Goal: Task Accomplishment & Management: Complete application form

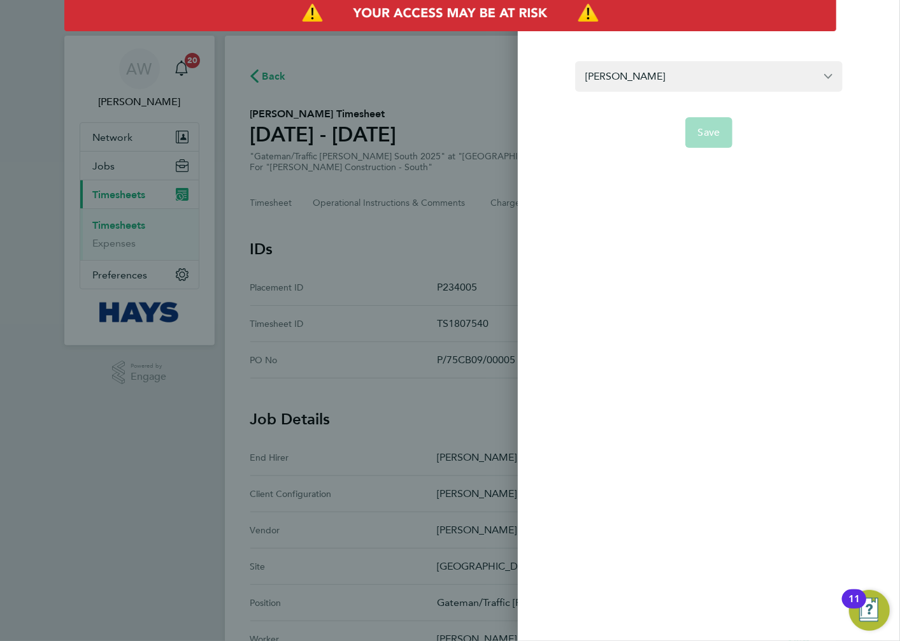
click at [355, 91] on div "Back Edit timesheet approver Andy Jarvis Save" at bounding box center [450, 320] width 900 height 641
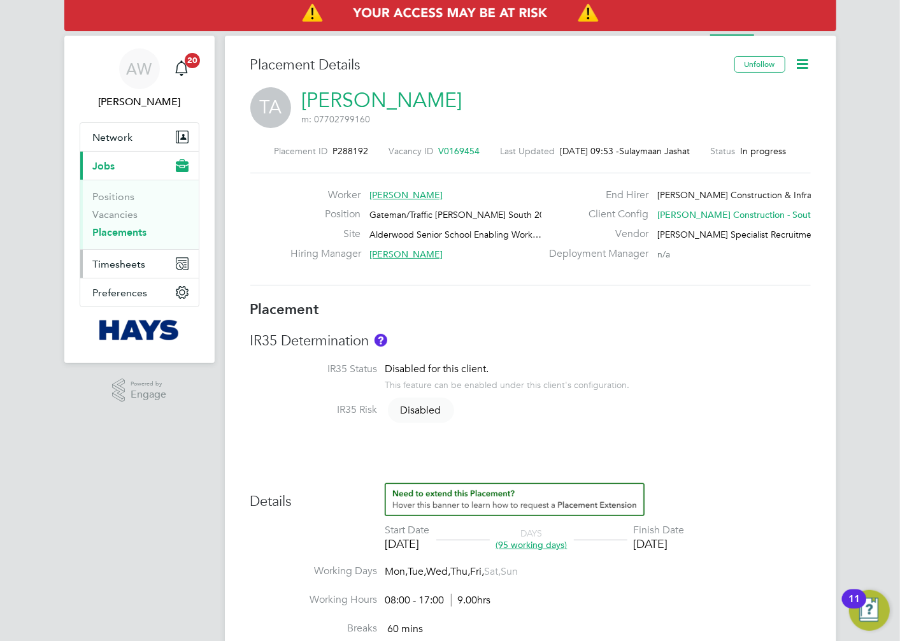
click at [136, 263] on span "Timesheets" at bounding box center [119, 264] width 53 height 12
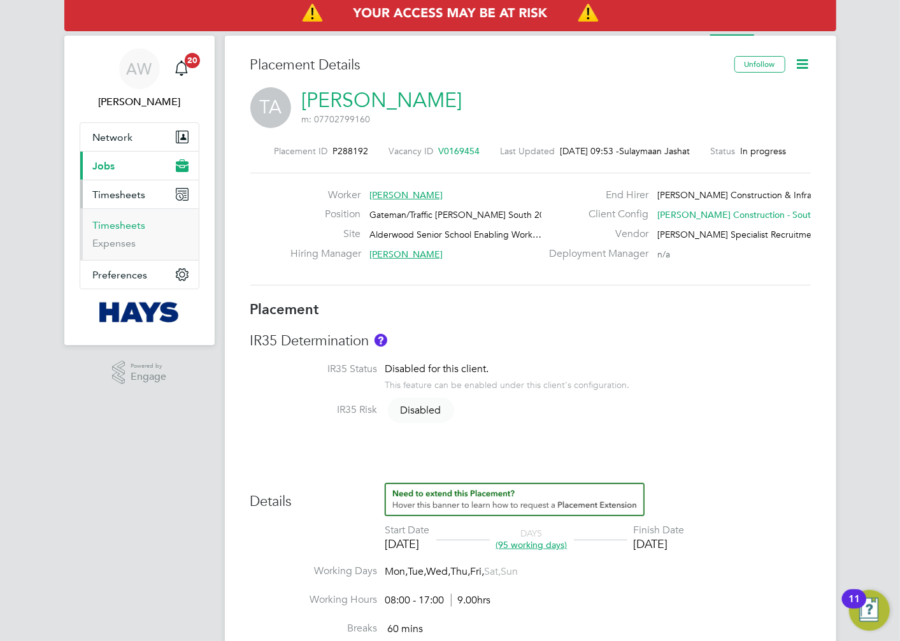
click at [134, 224] on link "Timesheets" at bounding box center [119, 225] width 53 height 12
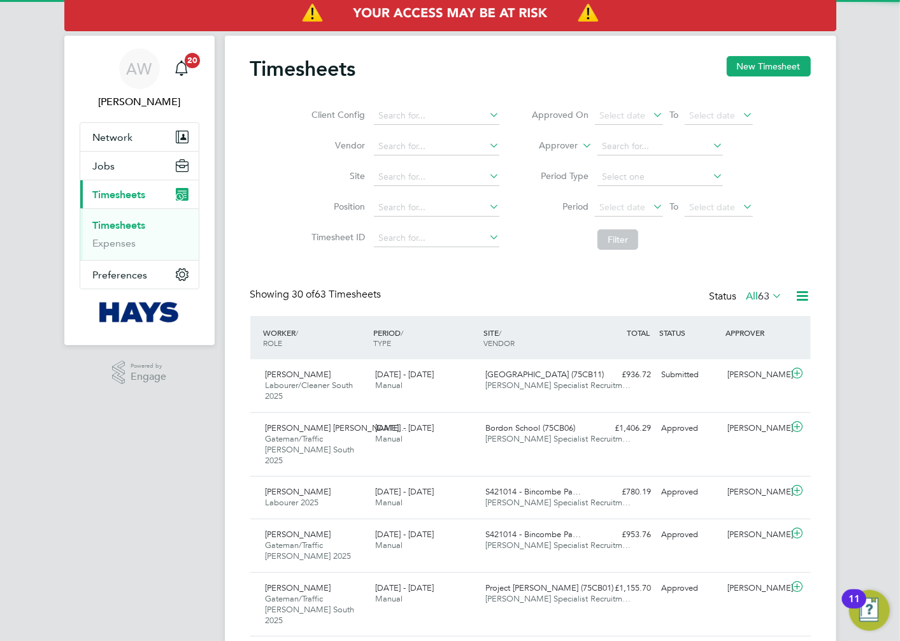
scroll to position [32, 111]
click at [744, 62] on button "New Timesheet" at bounding box center [769, 66] width 84 height 20
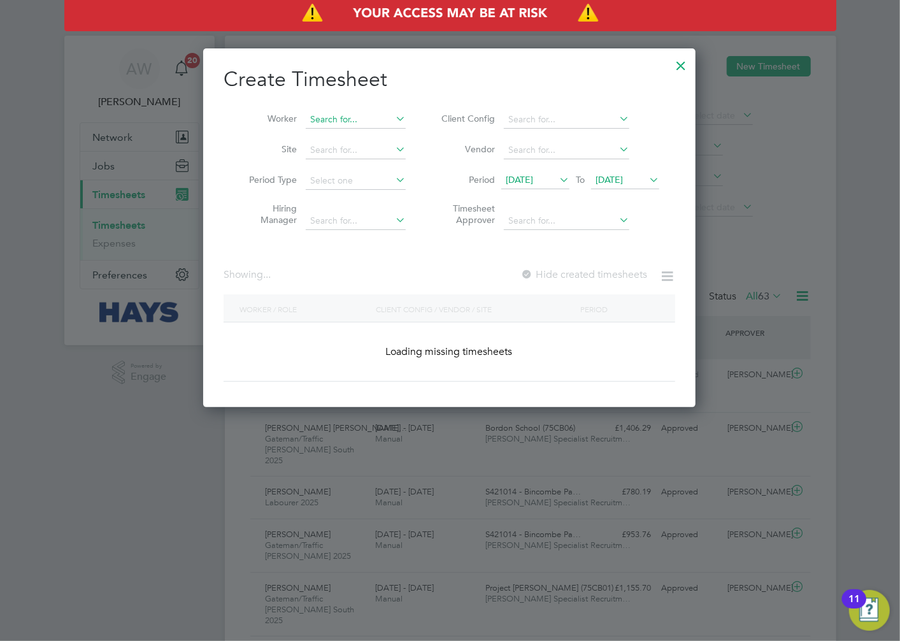
click at [347, 111] on input at bounding box center [356, 120] width 100 height 18
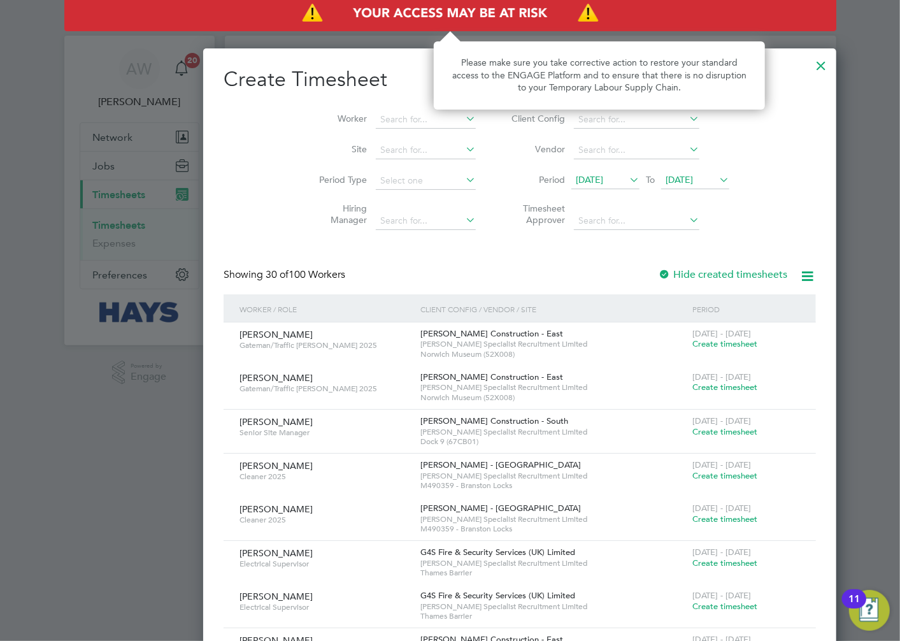
scroll to position [2335, 493]
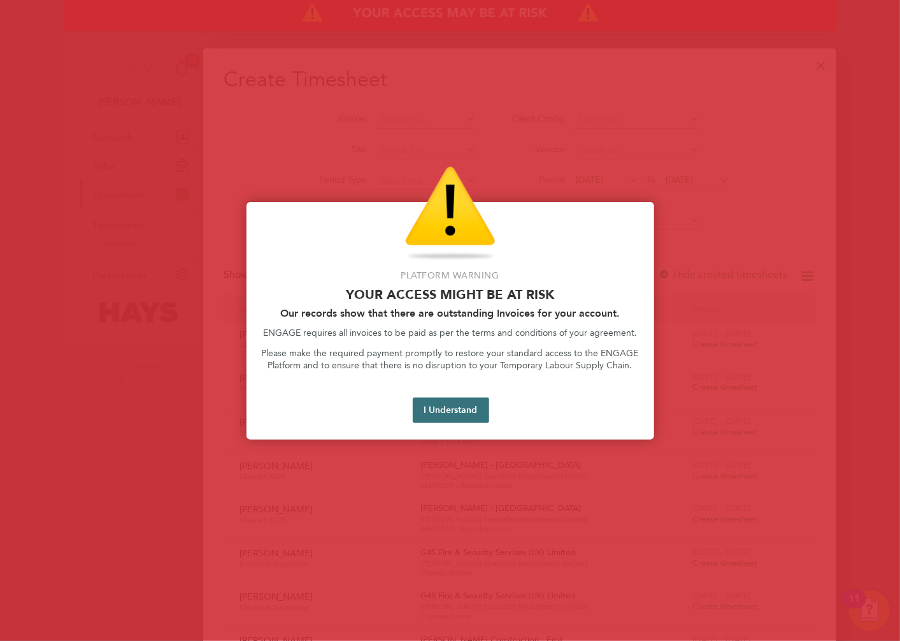
click at [443, 403] on button "I Understand" at bounding box center [451, 410] width 76 height 25
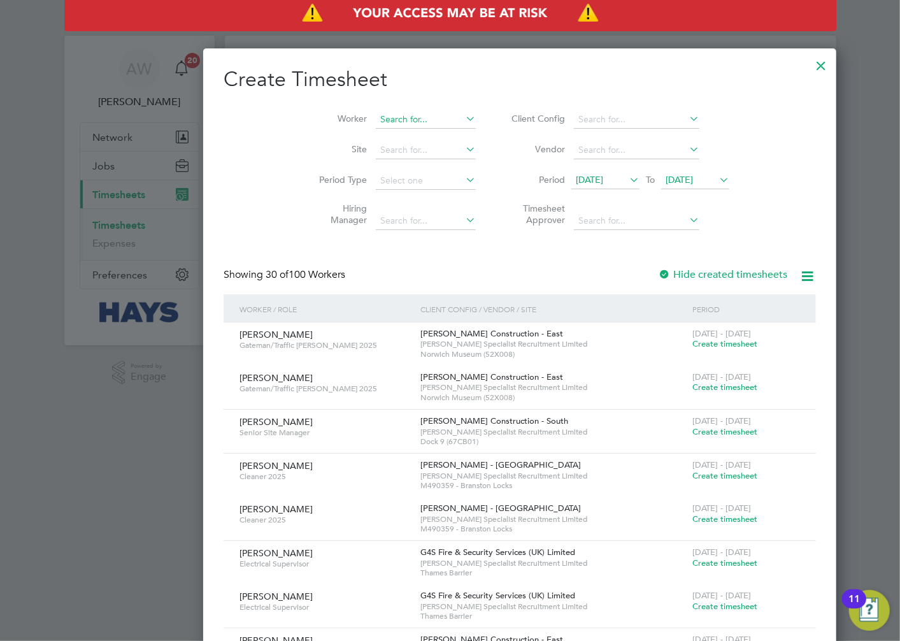
click at [376, 119] on input at bounding box center [426, 120] width 100 height 18
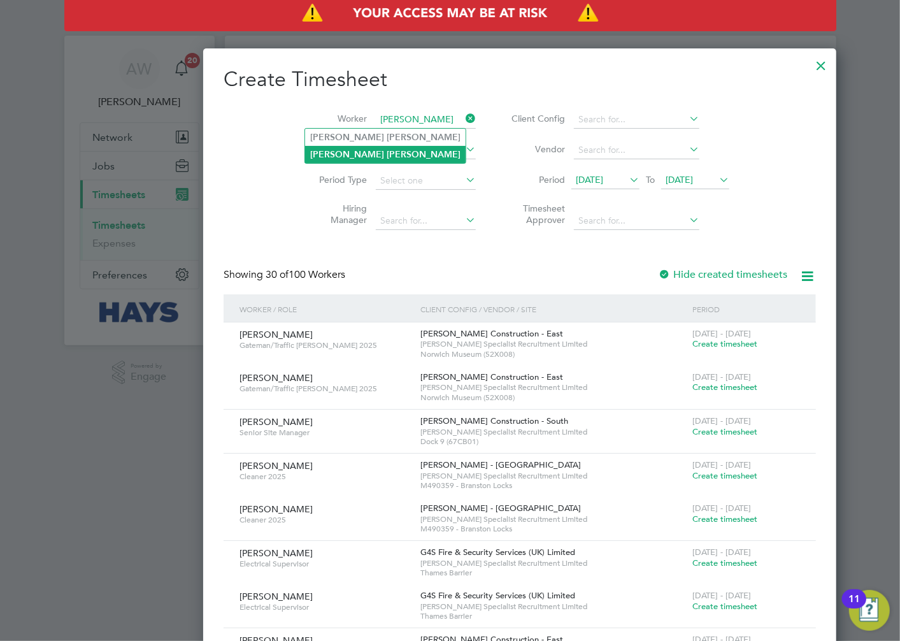
click at [360, 154] on li "[PERSON_NAME]" at bounding box center [385, 154] width 161 height 17
type input "[PERSON_NAME]"
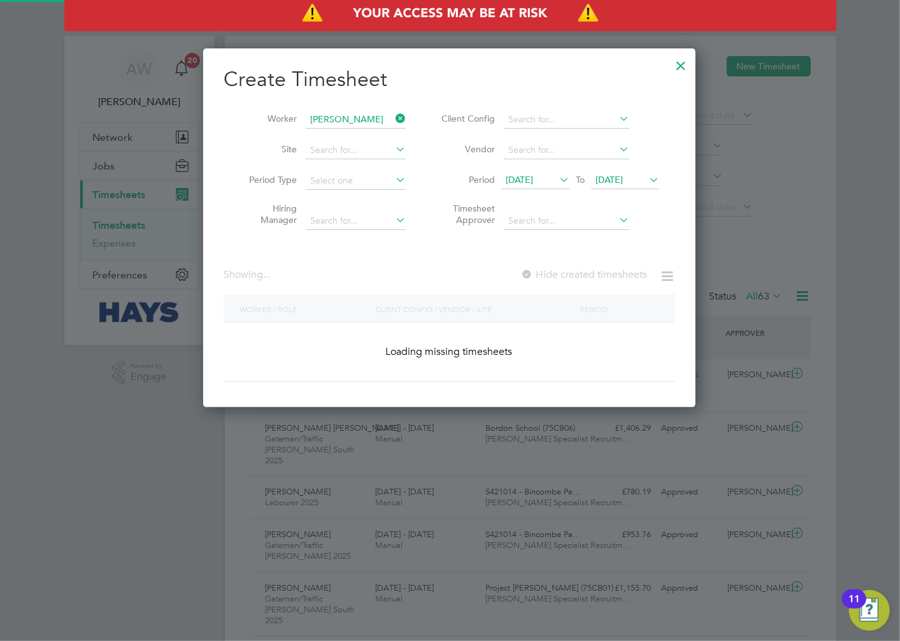
scroll to position [359, 493]
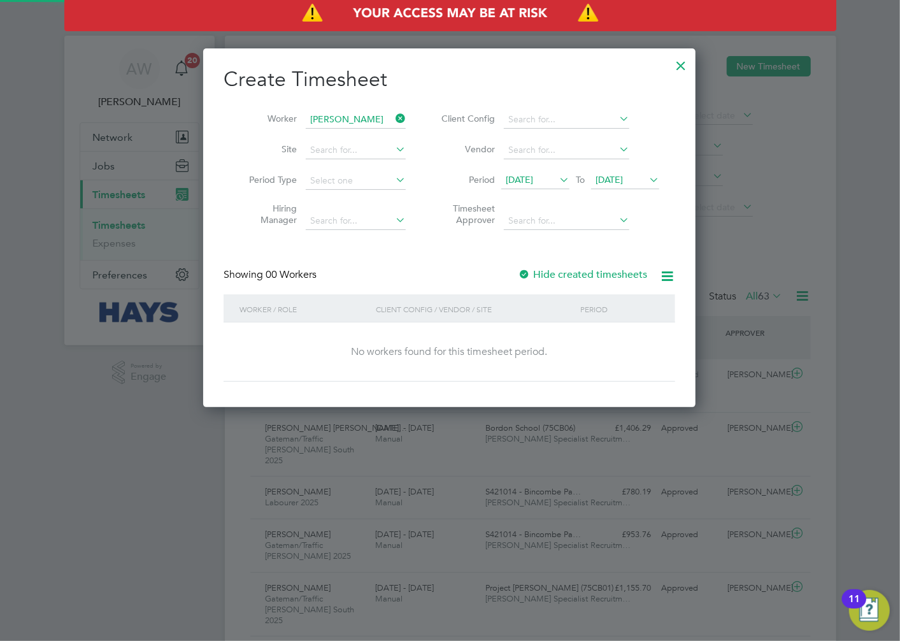
click at [527, 182] on span "[DATE]" at bounding box center [519, 179] width 27 height 11
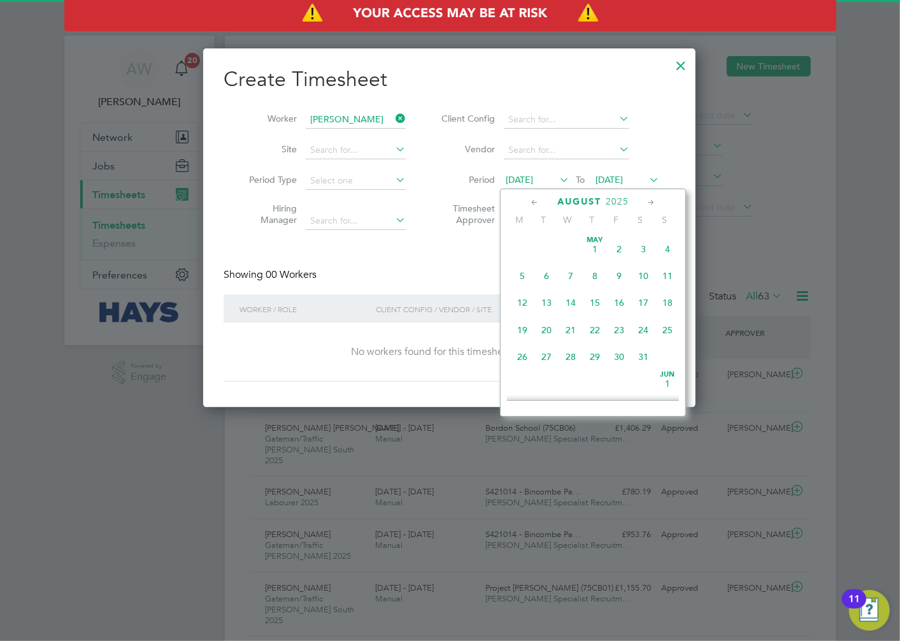
scroll to position [464, 0]
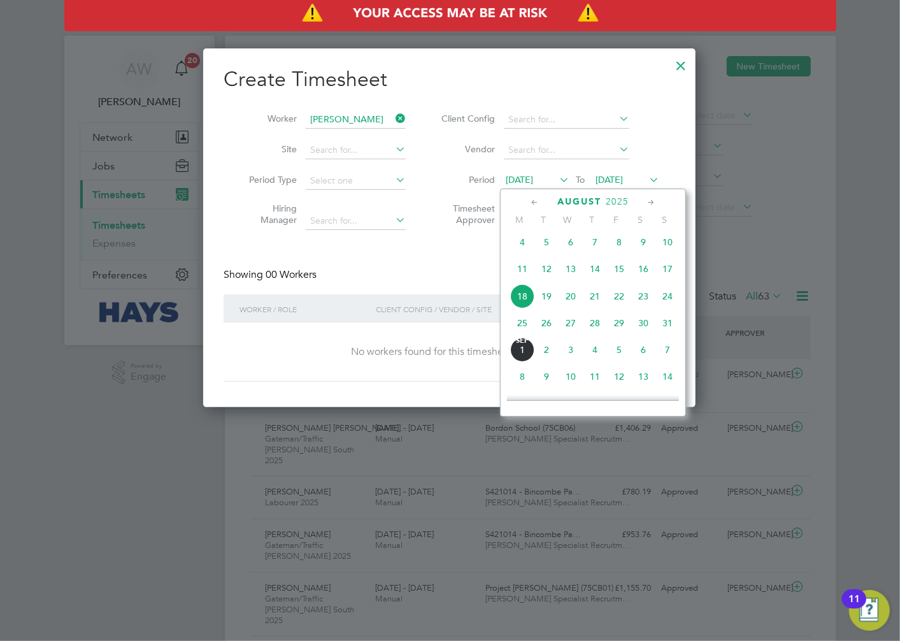
click at [639, 245] on span "9" at bounding box center [643, 242] width 24 height 24
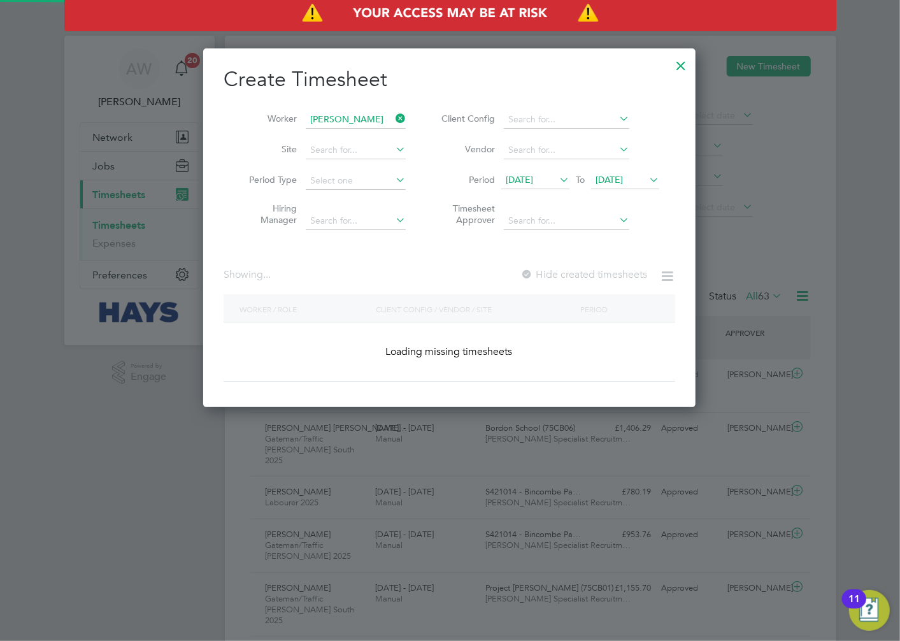
scroll to position [359, 493]
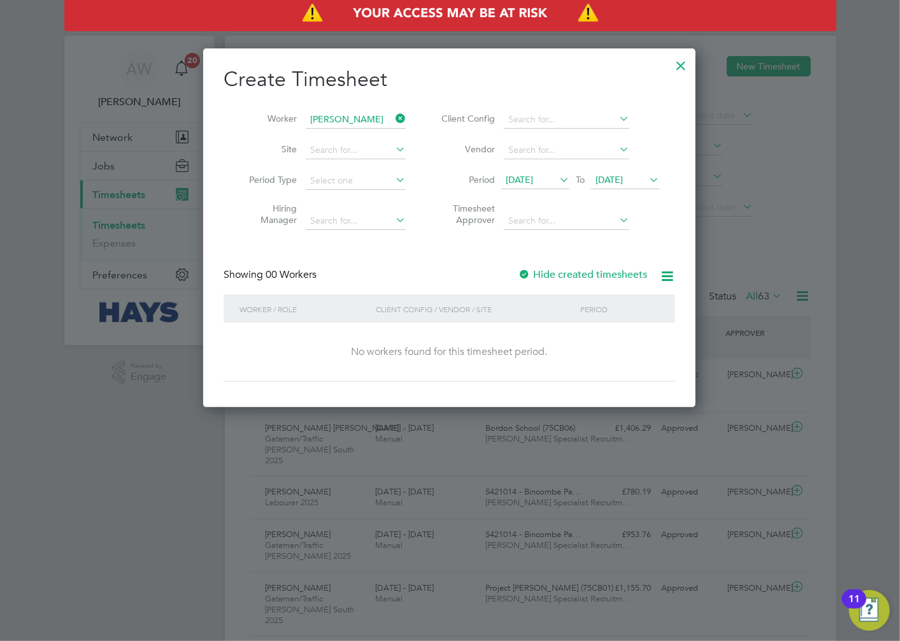
click at [523, 271] on div at bounding box center [524, 275] width 13 height 13
click at [623, 180] on span "[DATE]" at bounding box center [609, 179] width 27 height 11
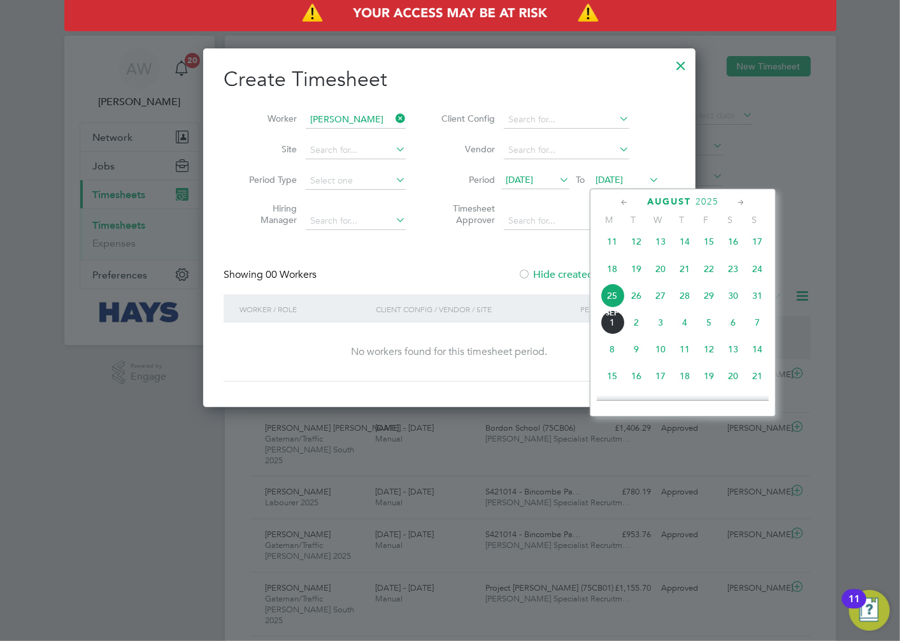
click at [730, 298] on span "30" at bounding box center [733, 296] width 24 height 24
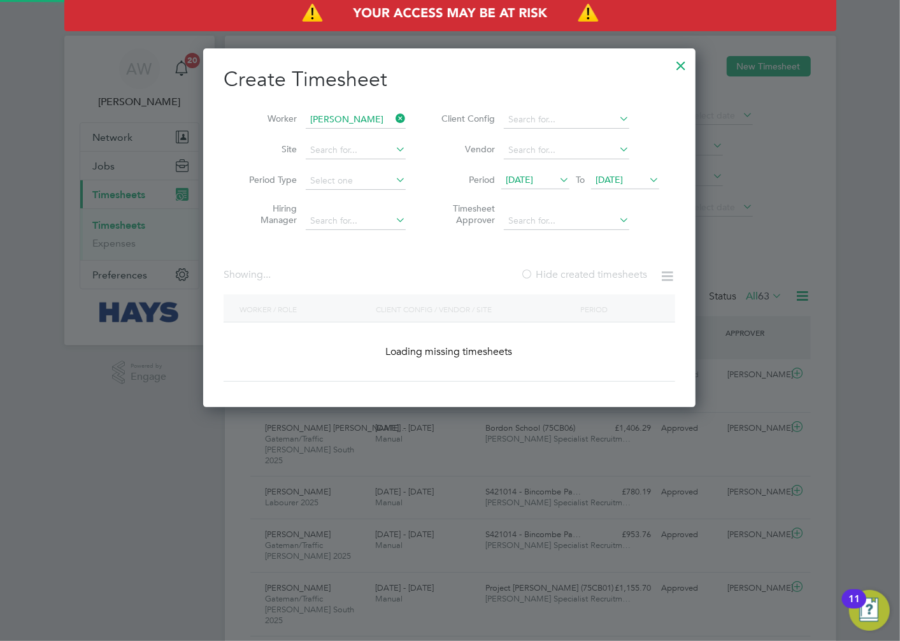
scroll to position [518, 493]
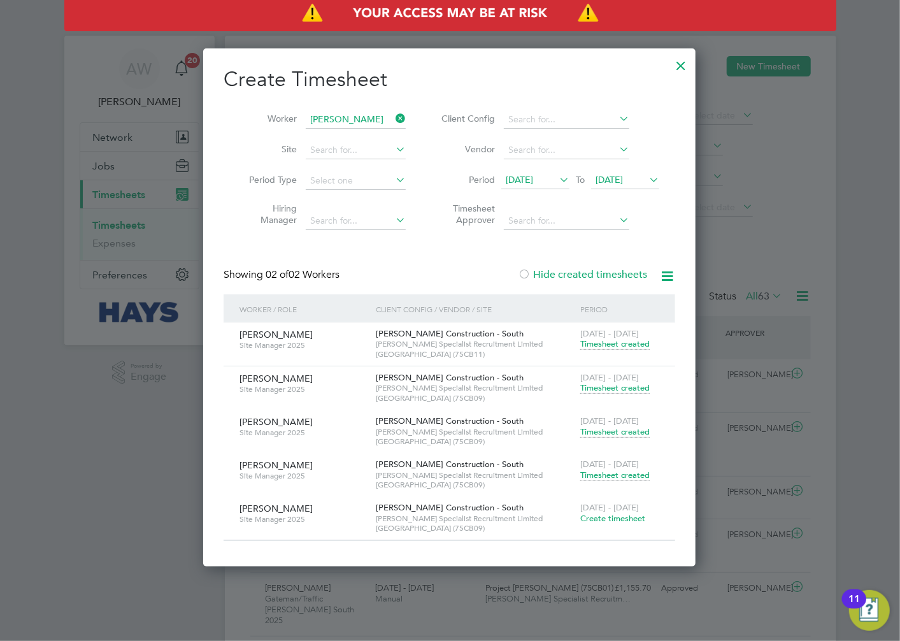
click at [622, 386] on span "Timesheet created" at bounding box center [614, 387] width 69 height 11
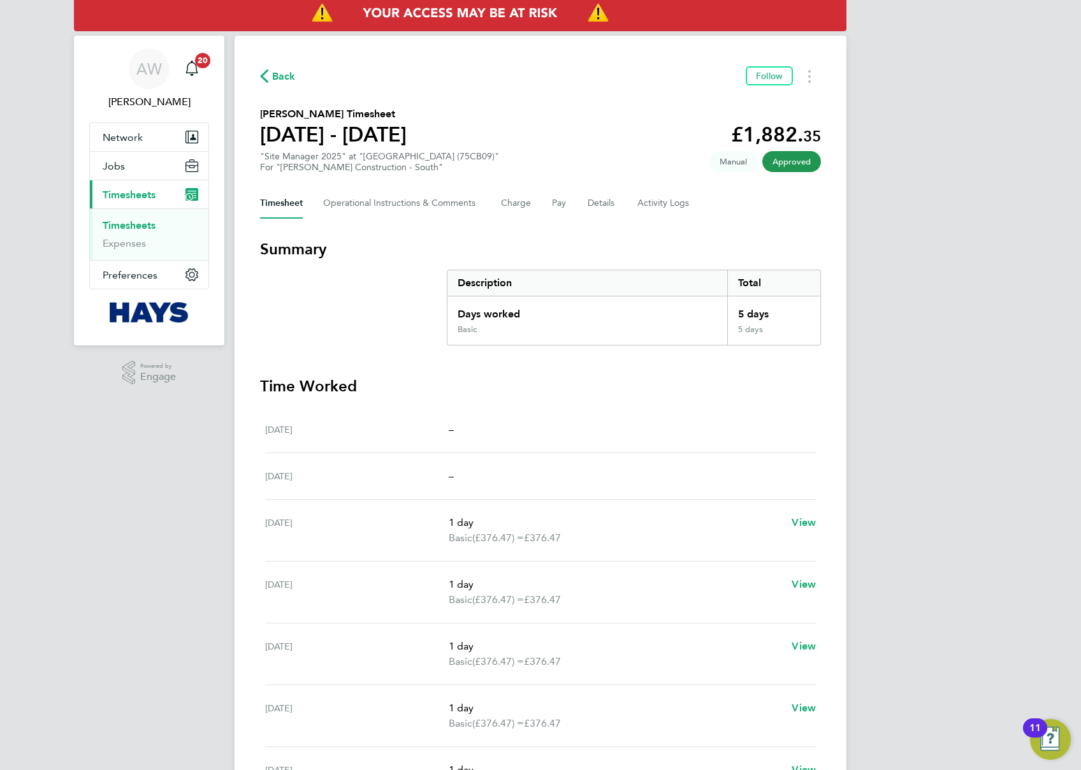
drag, startPoint x: 889, startPoint y: 0, endPoint x: 569, endPoint y: 400, distance: 512.3
click at [569, 400] on section "Time Worked [DATE] – [DATE] – [DATE] 1 day Basic (£376.47) = £376.47 View [DATE…" at bounding box center [540, 592] width 561 height 433
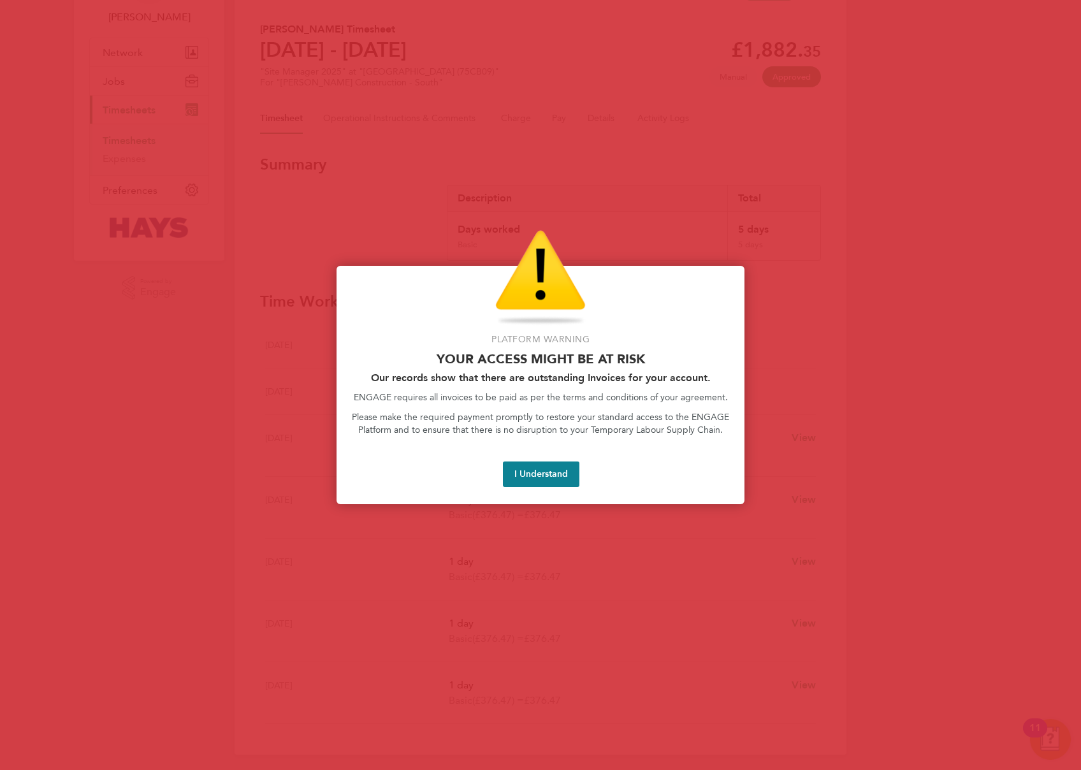
click at [540, 467] on button "I Understand" at bounding box center [541, 473] width 76 height 25
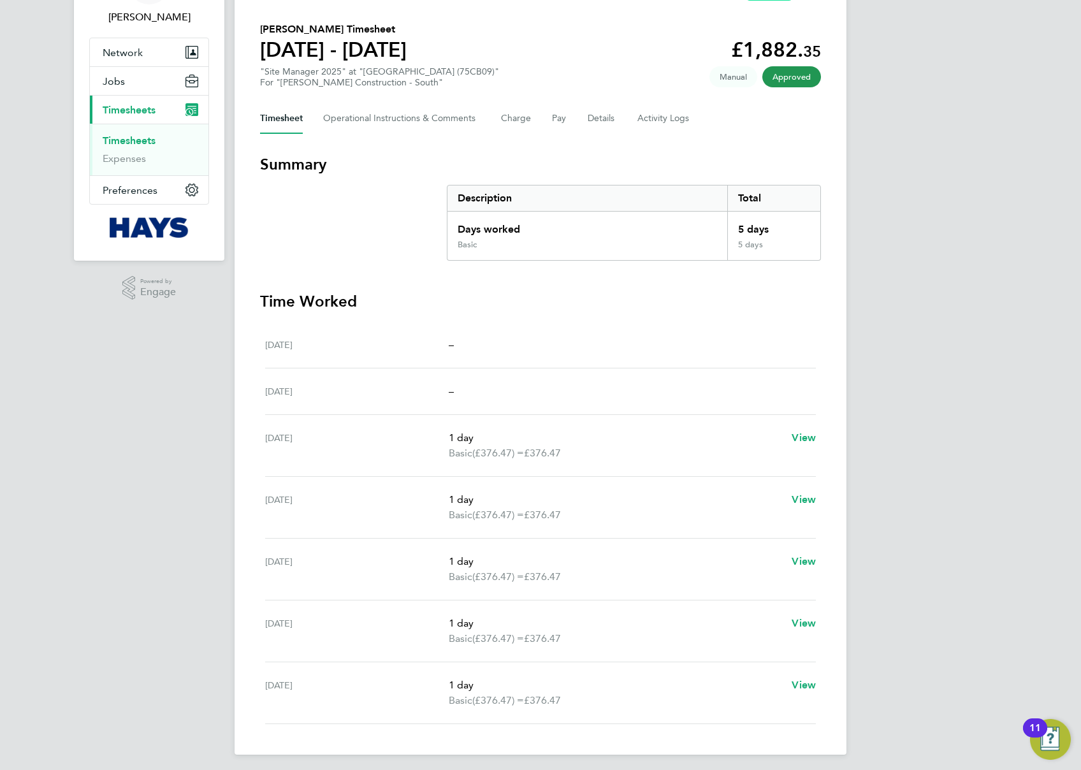
click at [900, 233] on div "AW [PERSON_NAME] Notifications 20 Applications: Network Businesses Sites Worker…" at bounding box center [540, 345] width 1081 height 860
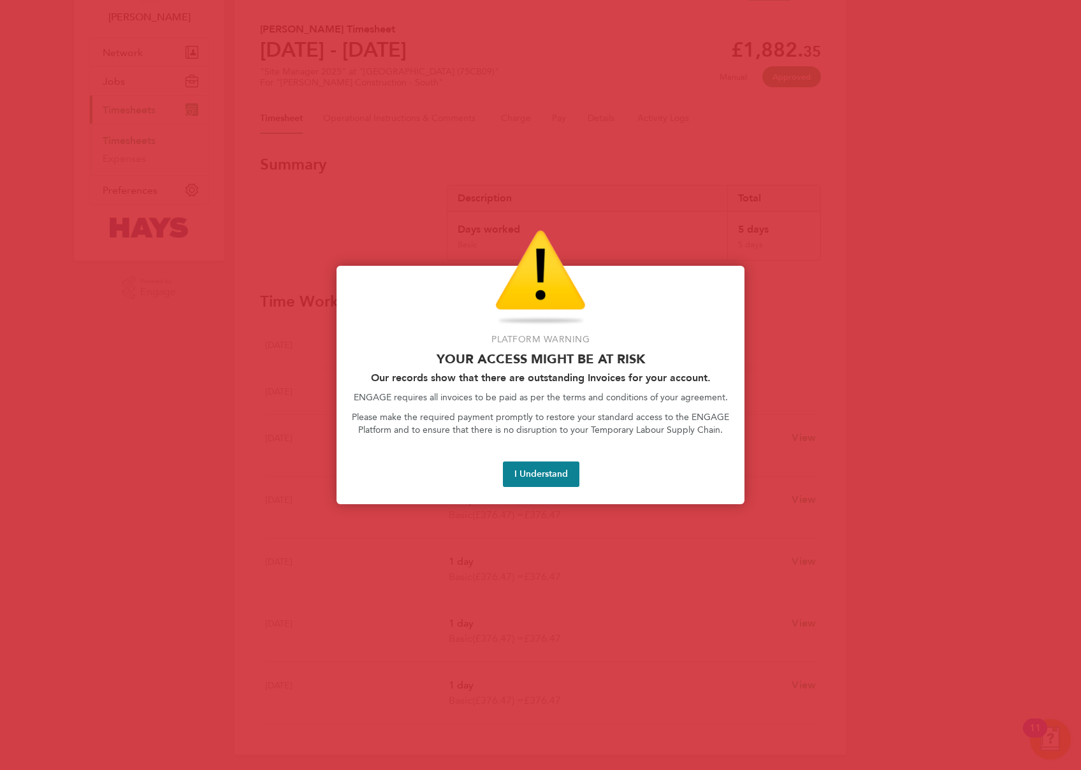
click at [554, 472] on button "I Understand" at bounding box center [541, 473] width 76 height 25
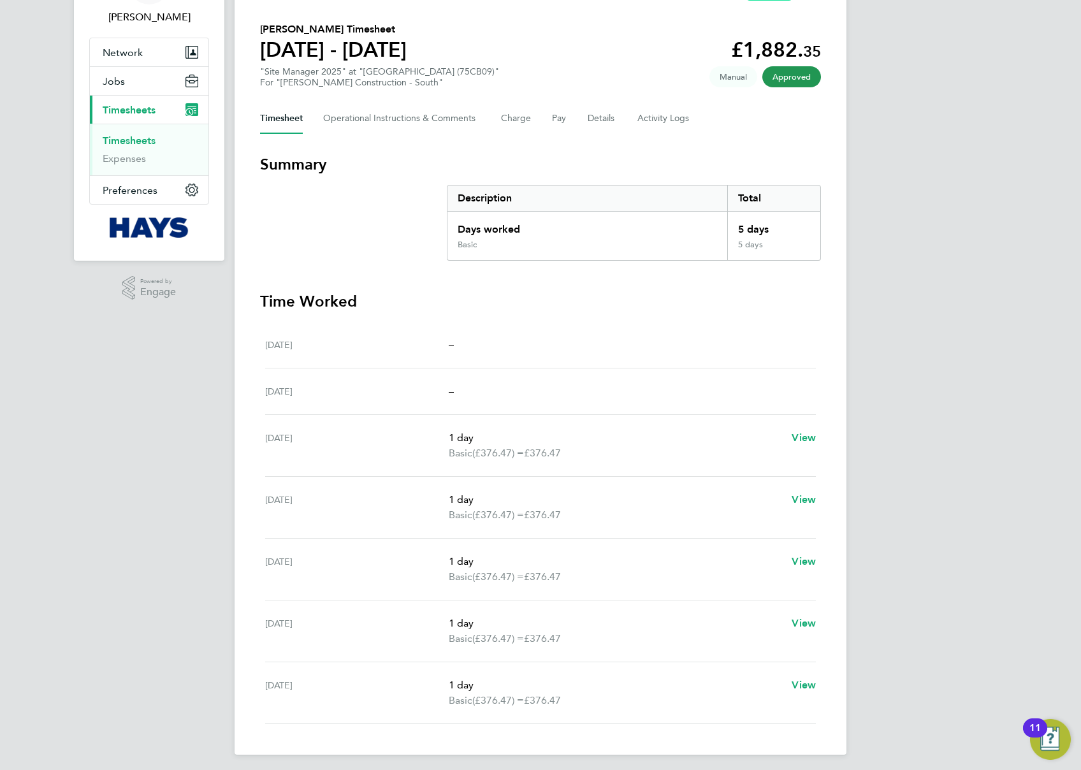
click at [152, 141] on link "Timesheets" at bounding box center [129, 140] width 53 height 12
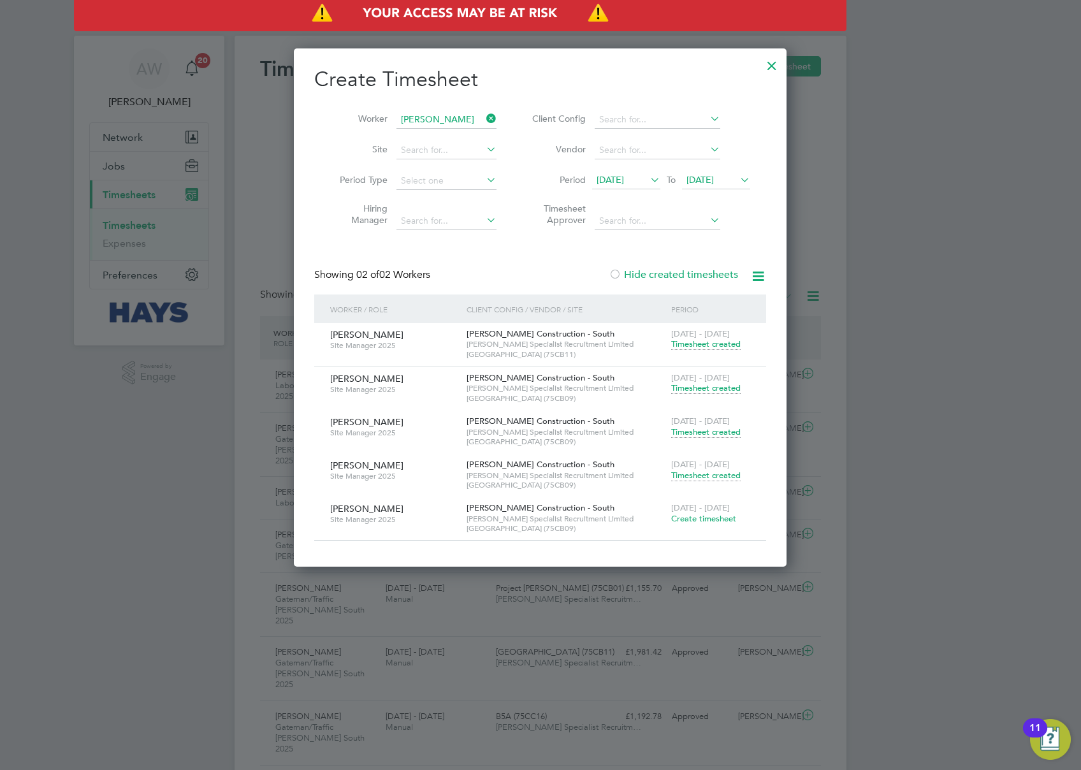
scroll to position [32, 111]
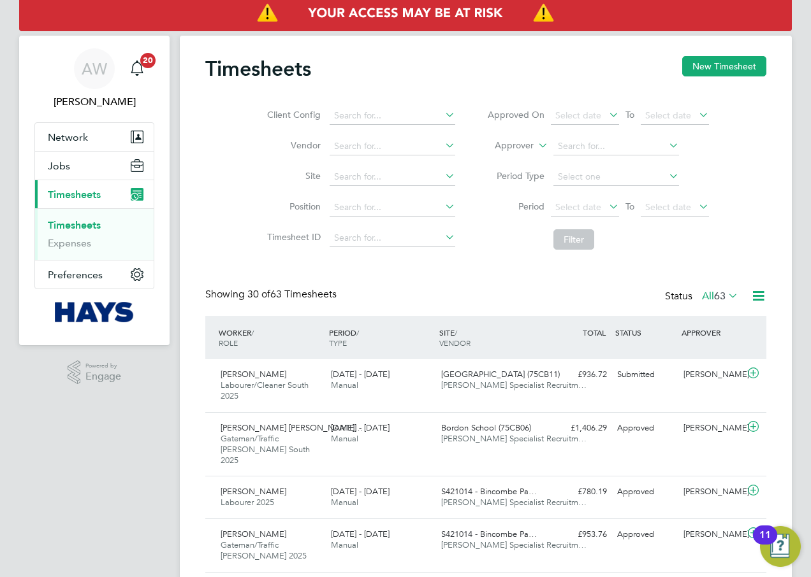
drag, startPoint x: 1002, startPoint y: 1, endPoint x: 210, endPoint y: 134, distance: 802.6
click at [210, 134] on div "Client Config Vendor Site Position Timesheet ID Approved On Select date To Sele…" at bounding box center [485, 175] width 561 height 162
click at [724, 70] on button "New Timesheet" at bounding box center [724, 66] width 84 height 20
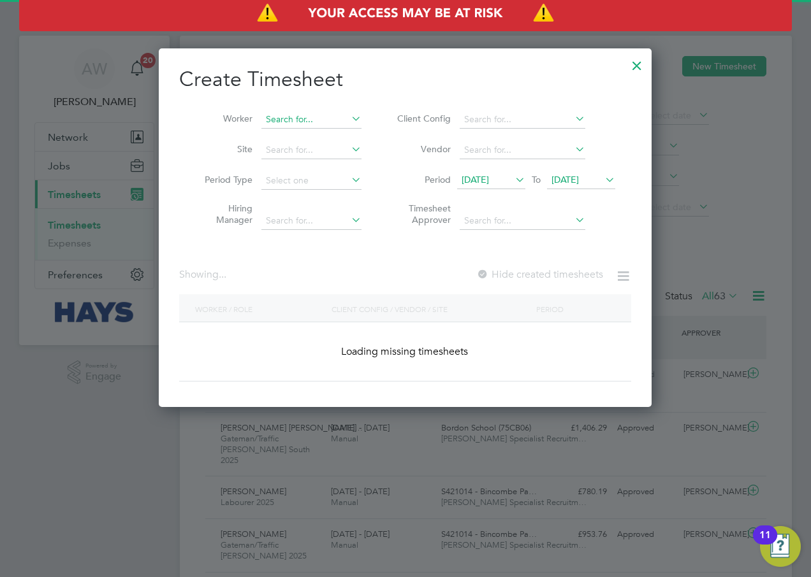
click at [312, 120] on input at bounding box center [311, 120] width 100 height 18
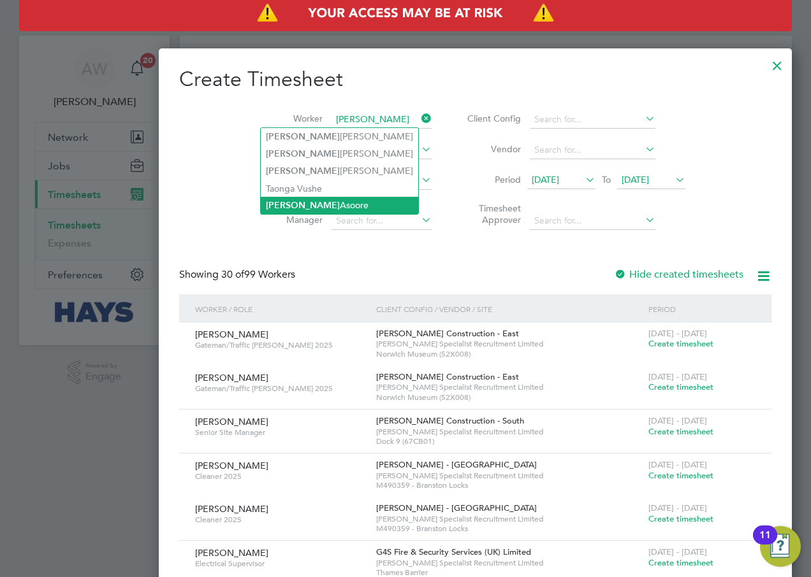
click at [332, 199] on li "[PERSON_NAME]" at bounding box center [339, 205] width 157 height 17
type input "[PERSON_NAME]"
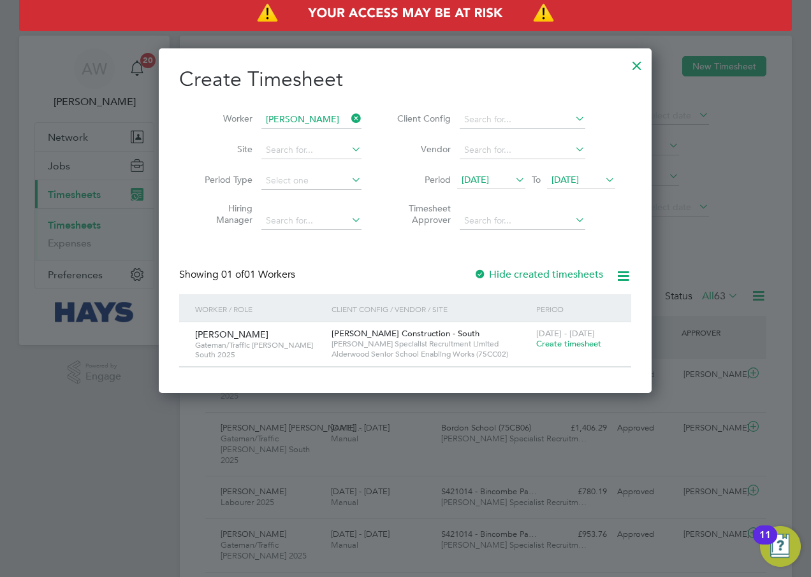
click at [579, 178] on span "[DATE]" at bounding box center [564, 179] width 27 height 11
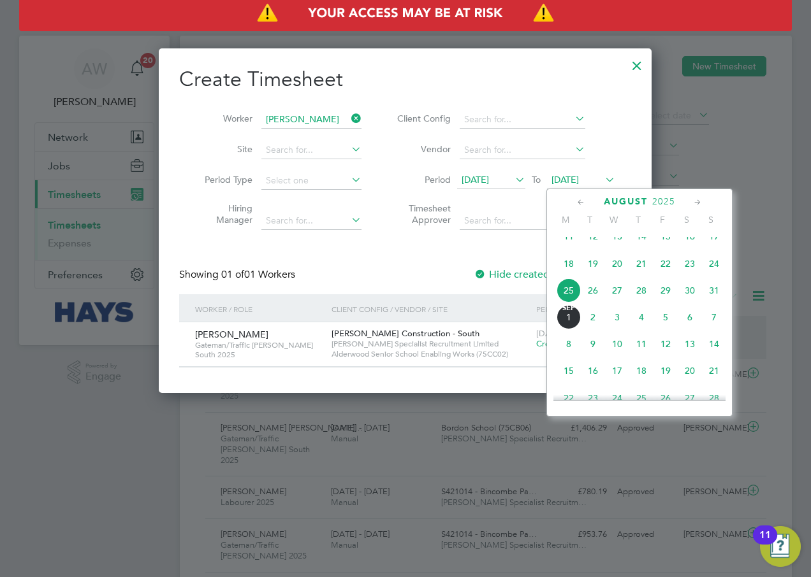
click at [687, 276] on span "23" at bounding box center [689, 264] width 24 height 24
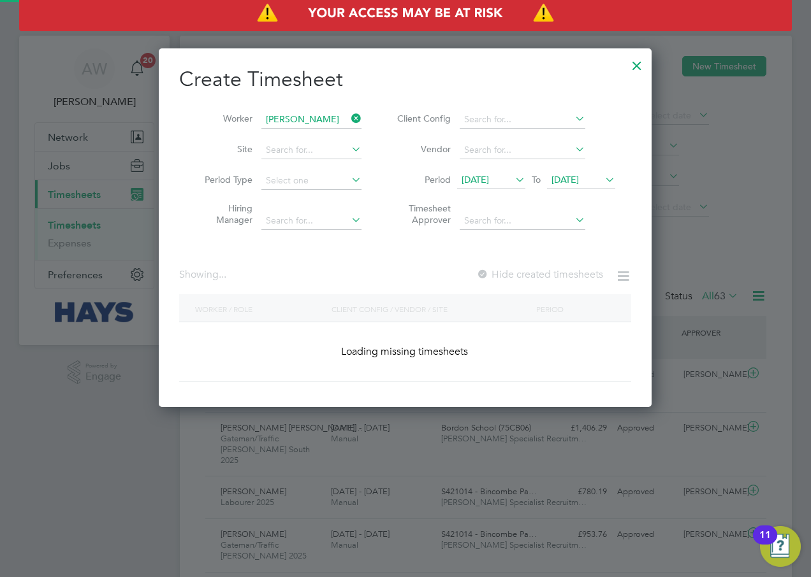
click at [479, 171] on li "Period [DATE] To [DATE]" at bounding box center [504, 181] width 254 height 31
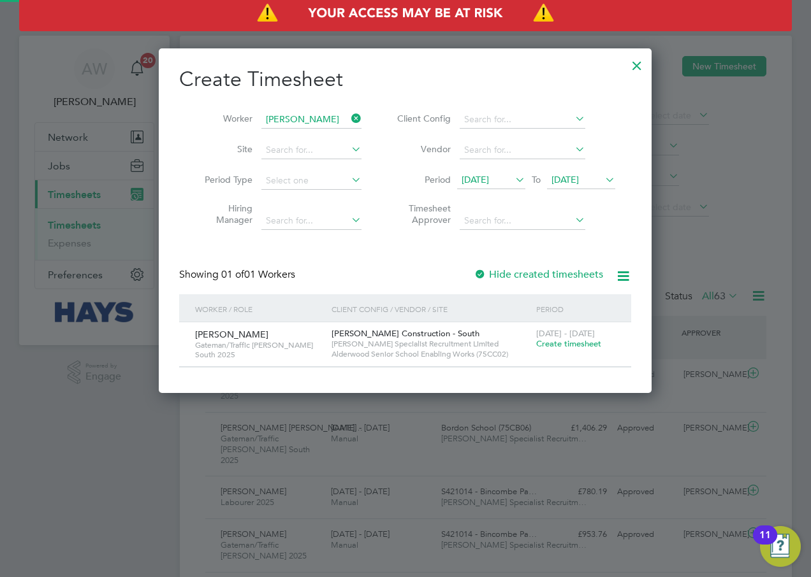
drag, startPoint x: 486, startPoint y: 178, endPoint x: 513, endPoint y: 192, distance: 31.1
click at [486, 178] on span "[DATE]" at bounding box center [474, 179] width 27 height 11
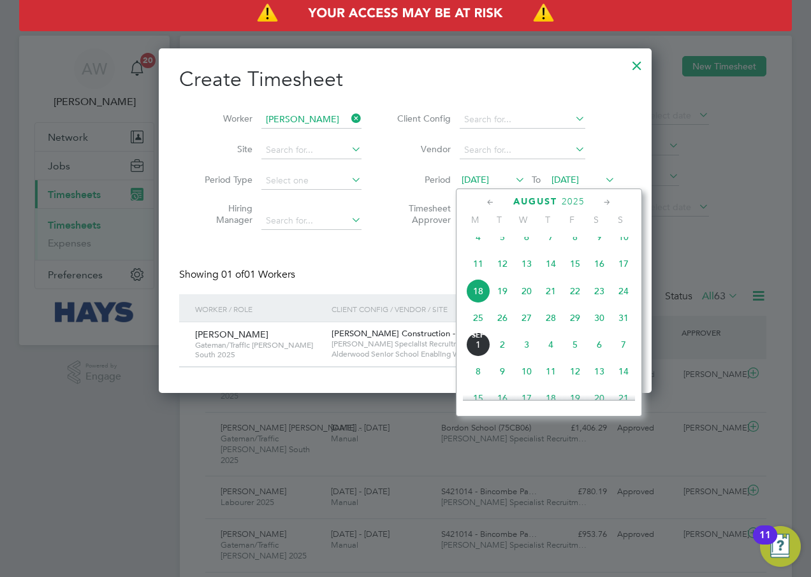
click at [576, 273] on span "15" at bounding box center [575, 264] width 24 height 24
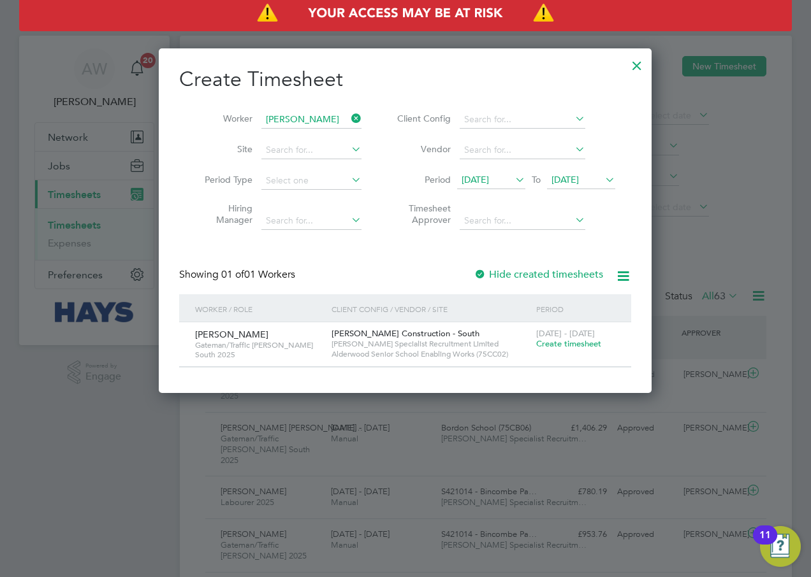
click at [480, 271] on div at bounding box center [479, 275] width 13 height 13
click at [486, 175] on span "[DATE]" at bounding box center [474, 179] width 27 height 11
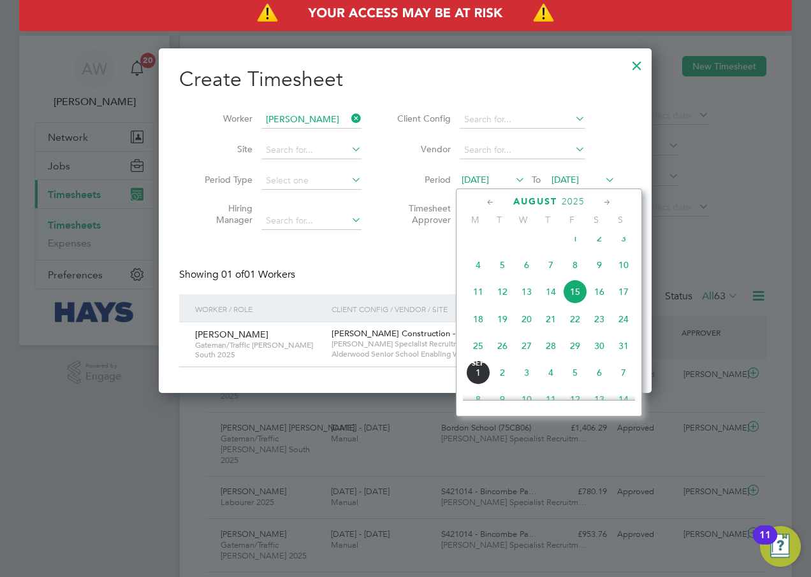
click at [577, 295] on span "15" at bounding box center [575, 292] width 24 height 24
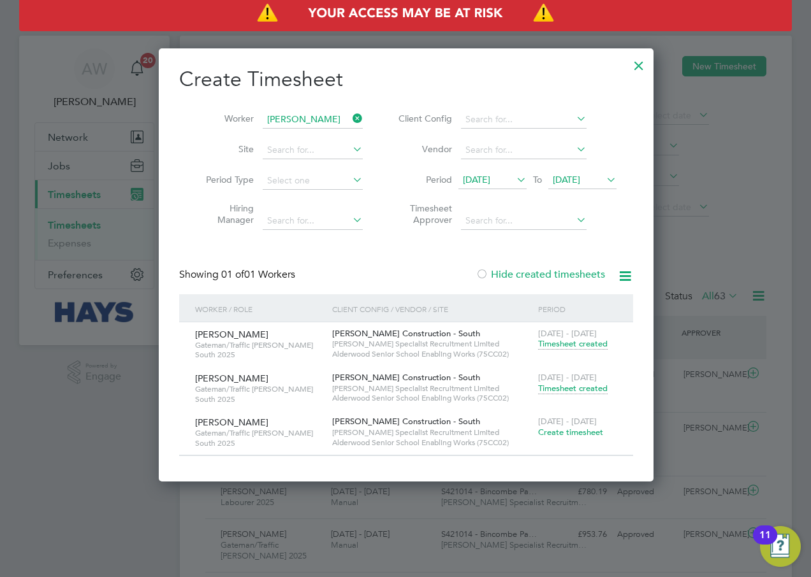
click at [539, 387] on span "Timesheet created" at bounding box center [572, 388] width 69 height 11
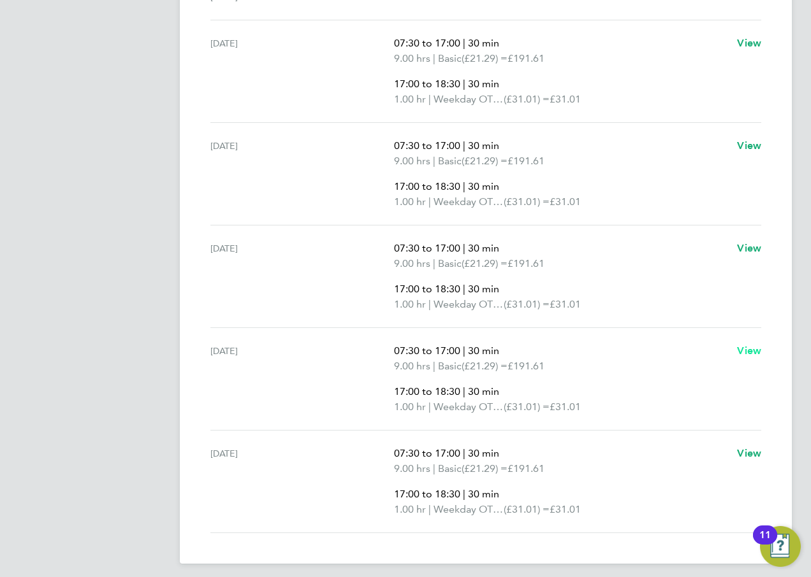
click at [744, 355] on span "View" at bounding box center [749, 351] width 24 height 12
select select "30"
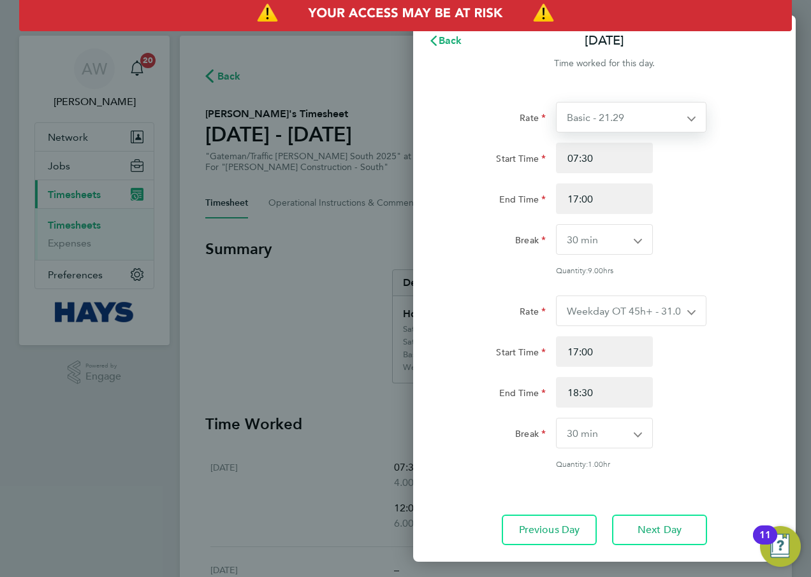
click at [610, 119] on select "Basic - 21.29 Weekday OT 45h+ - 31.01 Sat first 4h - 31.01 Sat after 4h - 40.48…" at bounding box center [623, 117] width 134 height 29
click at [448, 40] on span "Back" at bounding box center [450, 40] width 24 height 12
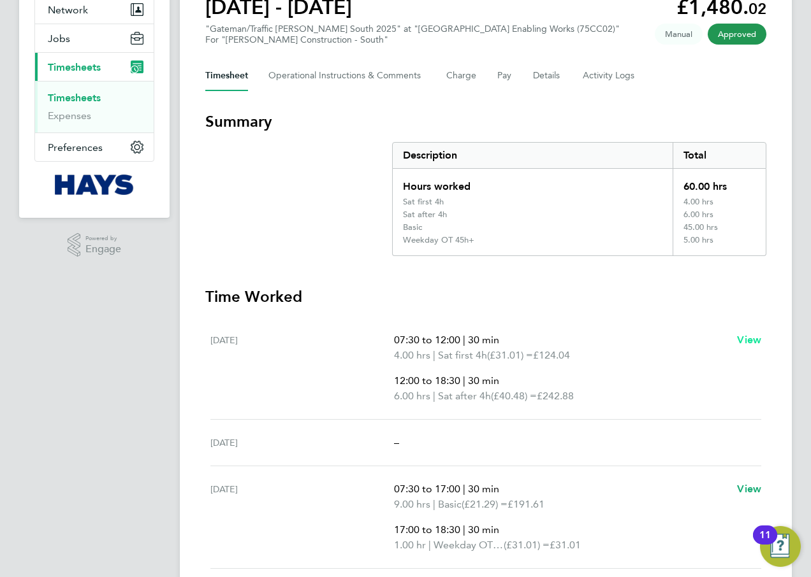
click at [743, 341] on span "View" at bounding box center [749, 340] width 24 height 12
select select "30"
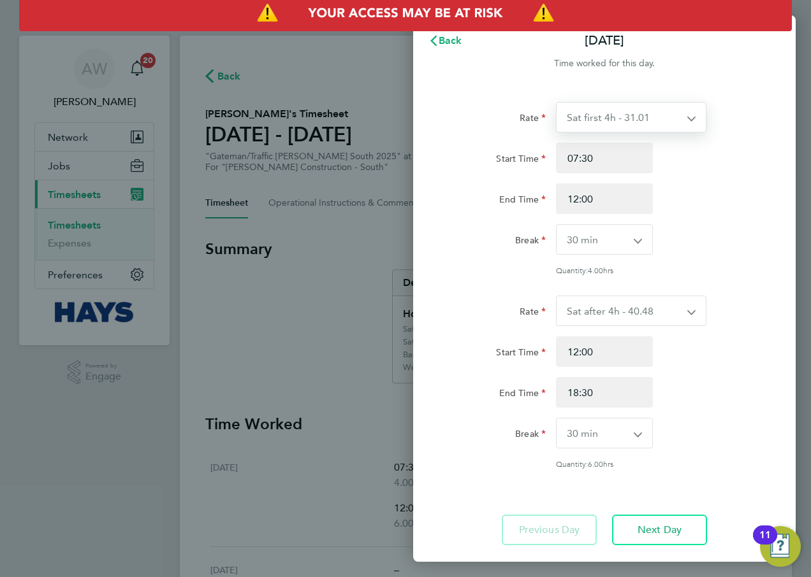
click at [616, 118] on select "Sat first 4h - 31.01 Basic - 21.29 Weekday OT 45h+ - 31.01 Sat after 4h - 40.48…" at bounding box center [623, 117] width 134 height 29
click at [756, 235] on div "Break 0 min 15 min 30 min 45 min 60 min 75 min 90 min" at bounding box center [603, 239] width 321 height 31
click at [703, 127] on app-icon-cross-button at bounding box center [697, 117] width 15 height 29
click at [689, 126] on select "Sat first 4h - 31.01 Basic - 21.29 Weekday OT 45h+ - 31.01 Sat after 4h - 40.48…" at bounding box center [623, 117] width 134 height 29
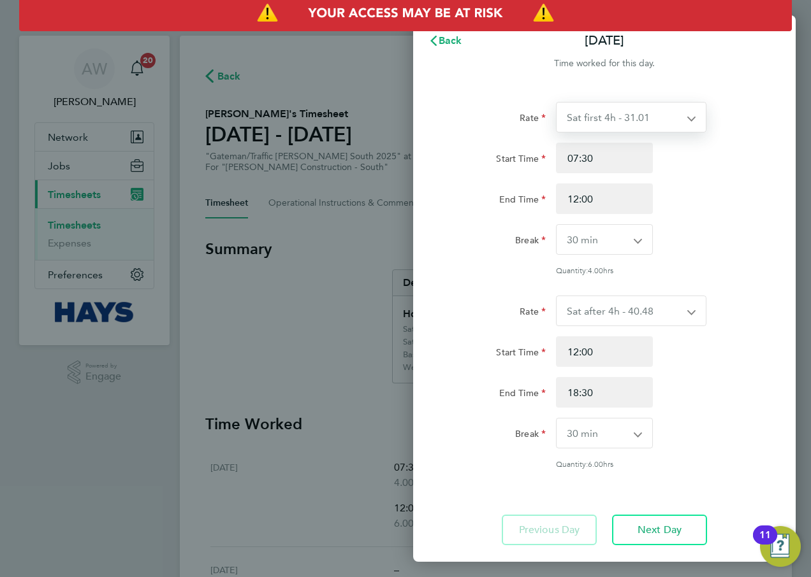
click at [723, 134] on div "Rate Sat first 4h - 31.01 Basic - 21.29 Weekday OT 45h+ - 31.01 Sat after 4h - …" at bounding box center [604, 188] width 311 height 173
click at [674, 119] on select "Sat first 4h - 31.01 Basic - 21.29 Weekday OT 45h+ - 31.01 Sat after 4h - 40.48…" at bounding box center [623, 117] width 134 height 29
select select "30"
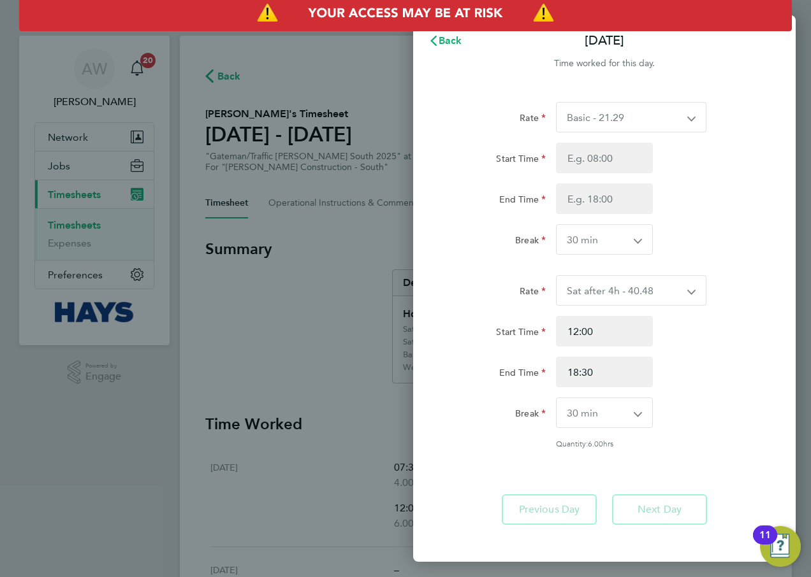
click at [621, 116] on select "Basic - 21.29 Weekday OT 45h+ - 31.01 Sat first 4h - 31.01 Sat after 4h - 40.48…" at bounding box center [623, 117] width 134 height 29
click at [441, 43] on span "Back" at bounding box center [450, 40] width 24 height 12
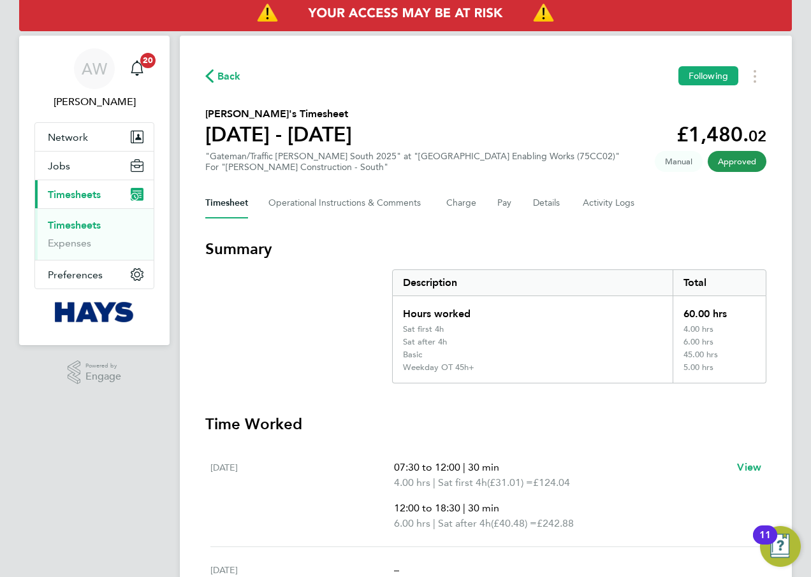
click at [214, 73] on span "Back" at bounding box center [223, 75] width 36 height 12
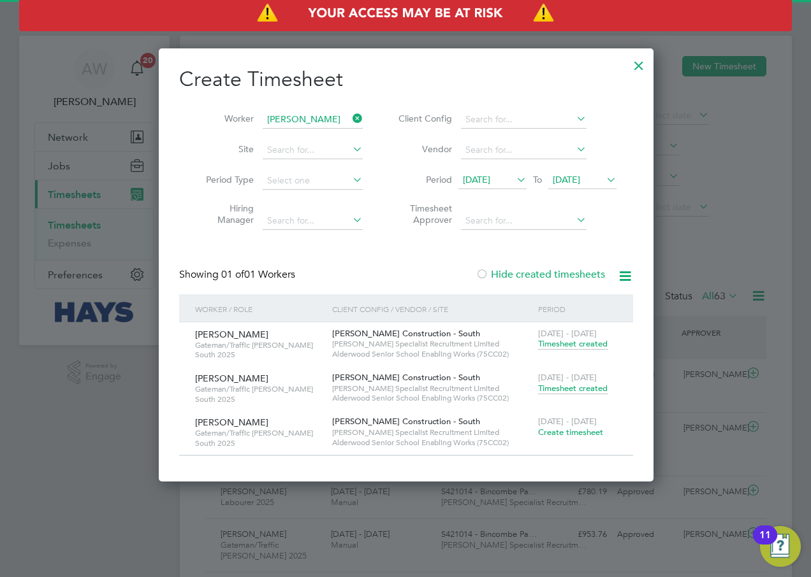
scroll to position [32, 111]
click at [575, 344] on span "Timesheet created" at bounding box center [572, 343] width 69 height 11
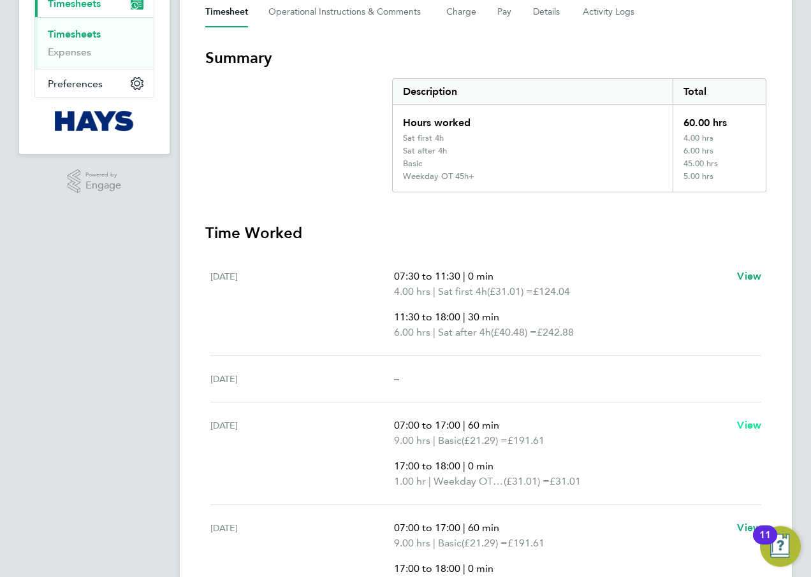
click at [746, 427] on span "View" at bounding box center [749, 425] width 24 height 12
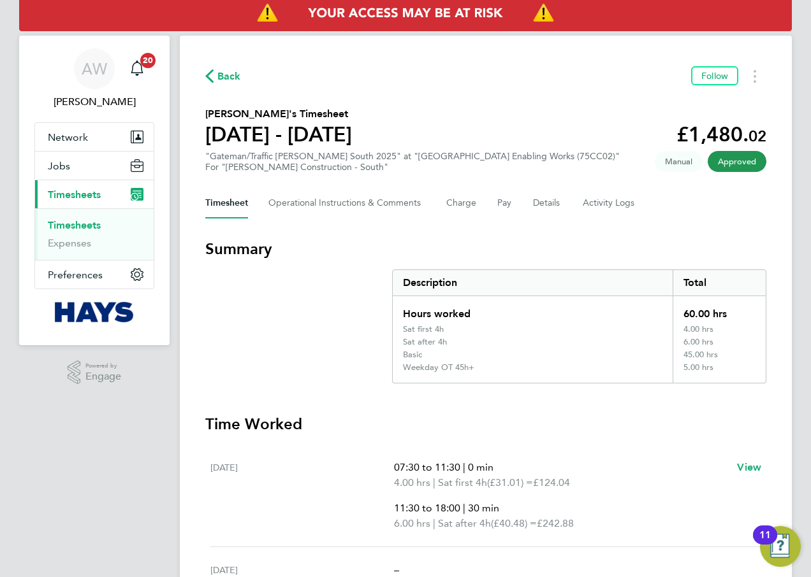
select select "60"
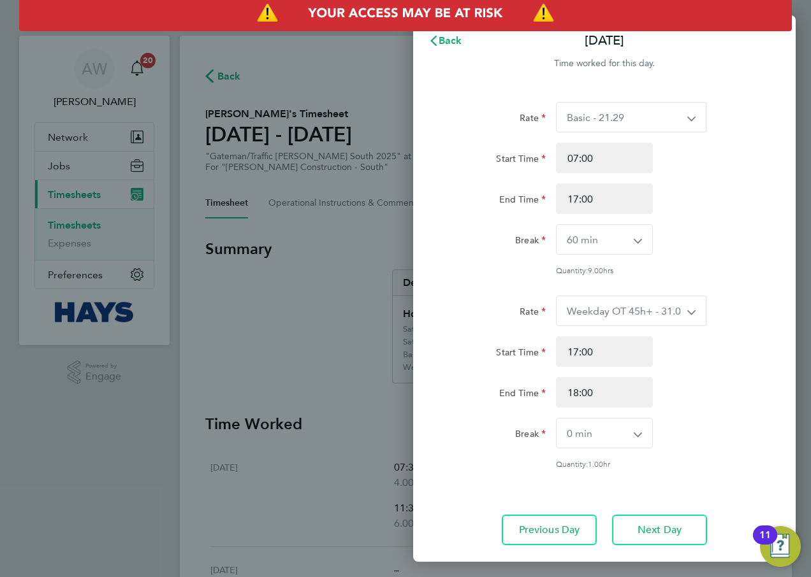
click at [603, 123] on select "Basic - 21.29 Weekday OT 45h+ - 31.01 Sat first 4h - 31.01 Sat after 4h - 40.48…" at bounding box center [623, 117] width 134 height 29
click at [602, 123] on select "Basic - 21.29 Weekday OT 45h+ - 31.01 Sat first 4h - 31.01 Sat after 4h - 40.48…" at bounding box center [623, 117] width 134 height 29
click at [495, 118] on div "Rate" at bounding box center [497, 114] width 97 height 25
click at [438, 47] on button "Back" at bounding box center [444, 40] width 59 height 25
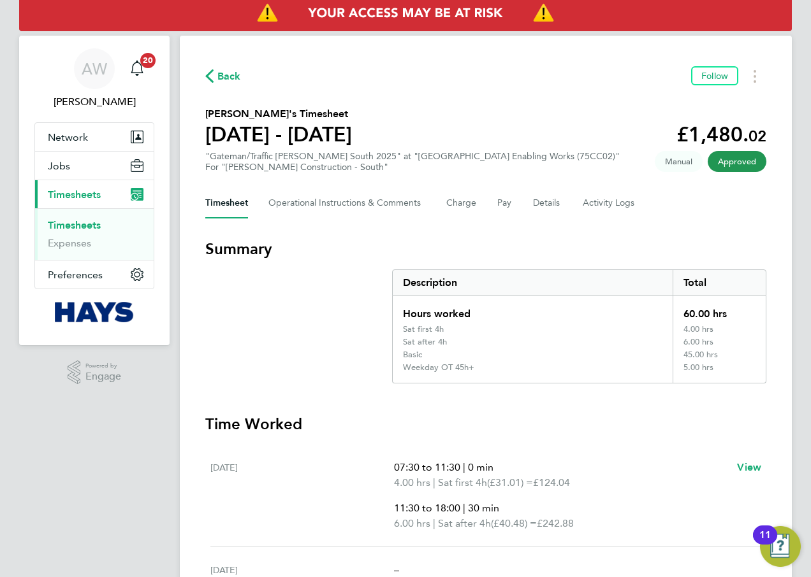
click at [218, 75] on span "Back" at bounding box center [229, 76] width 24 height 15
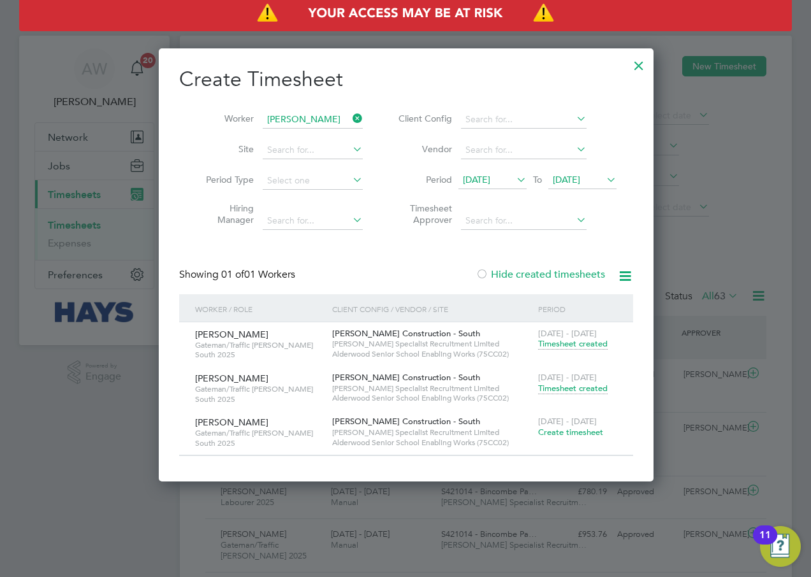
click at [560, 429] on span "Create timesheet" at bounding box center [570, 432] width 65 height 11
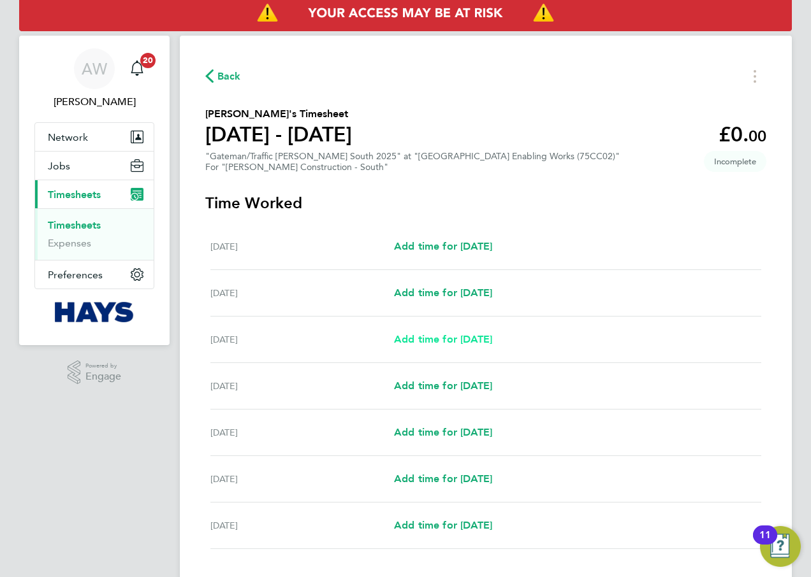
click at [425, 343] on span "Add time for [DATE]" at bounding box center [443, 339] width 98 height 12
select select "60"
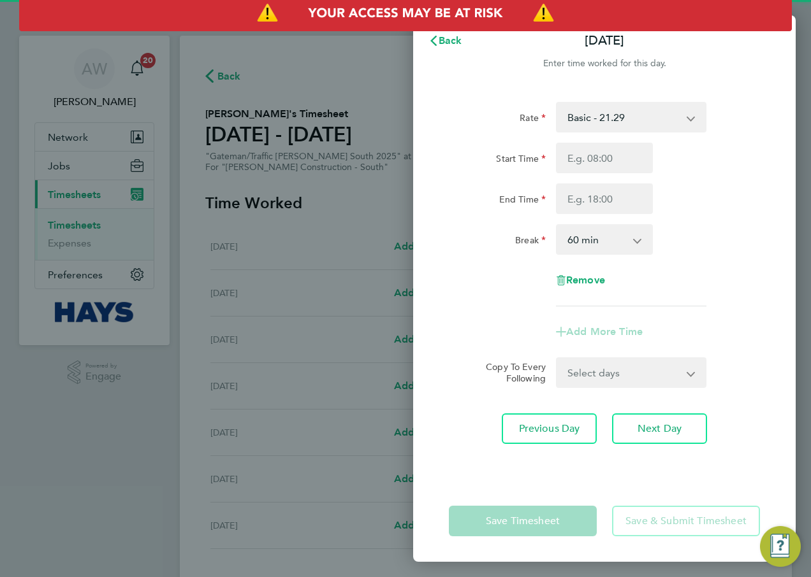
click at [677, 132] on div "Basic - 21.29 Weekday OT 45h+ - 31.01 Sat first 4h - 31.01 Sat after 4h - 40.48…" at bounding box center [631, 117] width 150 height 31
click at [672, 115] on select "Basic - 21.29 Weekday OT 45h+ - 31.01 Sat first 4h - 31.01 Sat after 4h - 40.48…" at bounding box center [623, 117] width 133 height 28
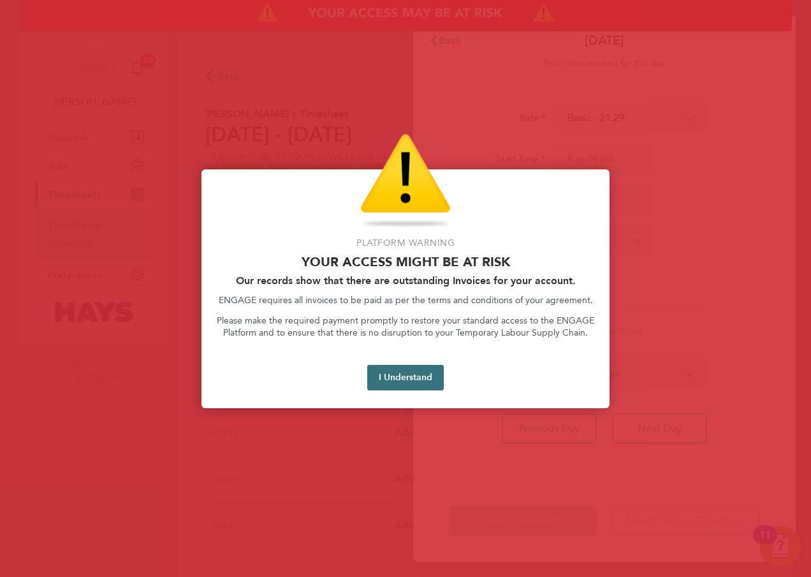
click at [439, 372] on button "I Understand" at bounding box center [405, 377] width 76 height 25
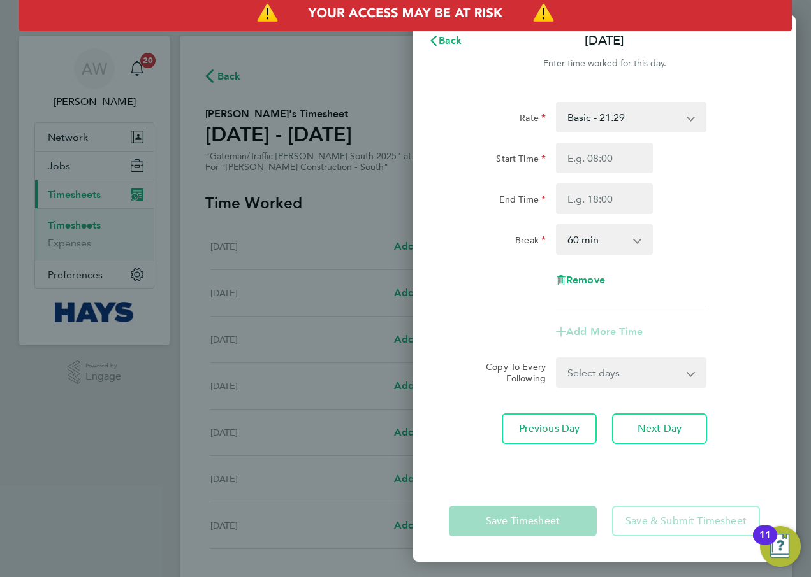
click at [608, 115] on select "Basic - 21.29 Weekday OT 45h+ - 31.01 Sat first 4h - 31.01 Sat after 4h - 40.48…" at bounding box center [623, 117] width 133 height 28
click at [645, 123] on select "Basic - 21.29 Weekday OT 45h+ - 31.01 Sat first 4h - 31.01 Sat after 4h - 40.48…" at bounding box center [623, 117] width 133 height 28
click at [679, 109] on select "Basic - 21.29 Weekday OT 45h+ - 31.01 Sat first 4h - 31.01 Sat after 4h - 40.48…" at bounding box center [623, 117] width 133 height 28
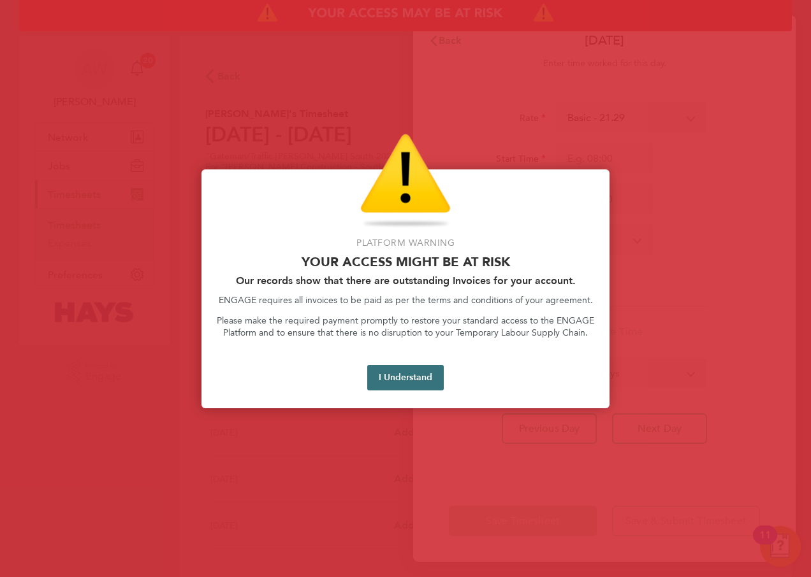
click at [396, 366] on button "I Understand" at bounding box center [405, 377] width 76 height 25
click at [414, 382] on button "I Understand" at bounding box center [405, 377] width 76 height 25
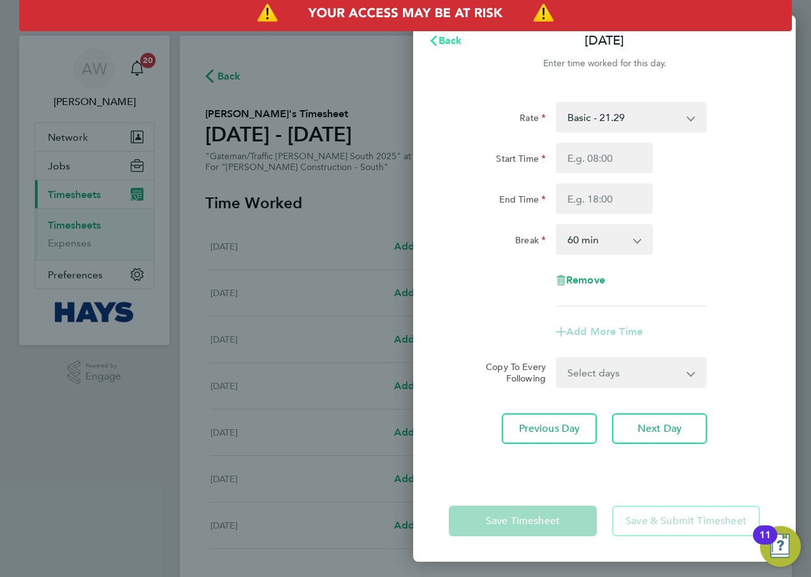
click at [456, 38] on span "Back" at bounding box center [450, 40] width 24 height 12
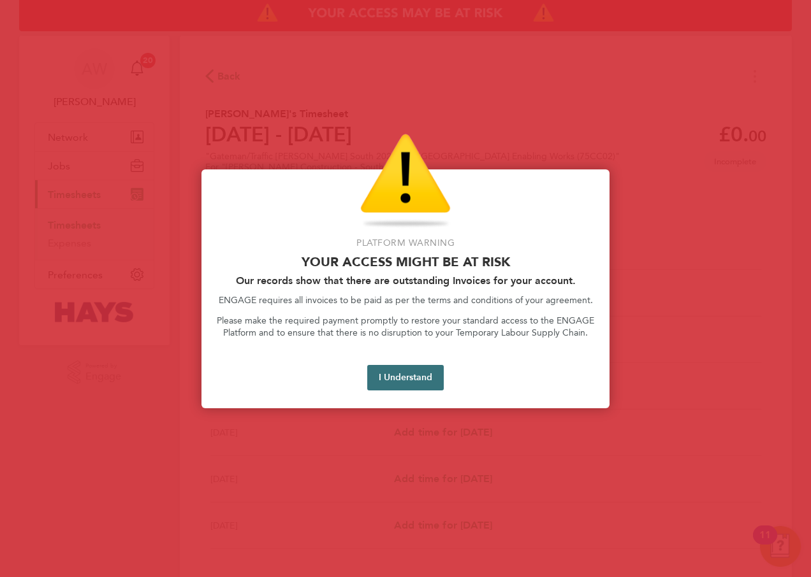
click at [400, 377] on button "I Understand" at bounding box center [405, 377] width 76 height 25
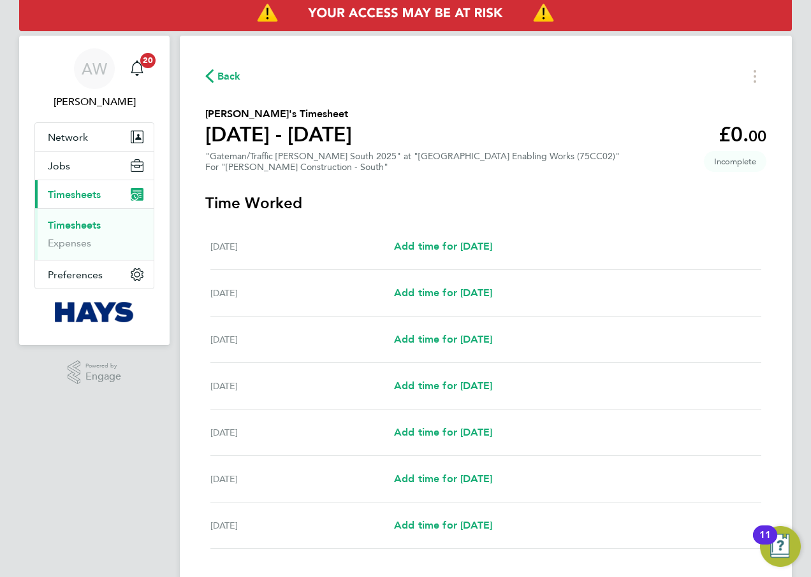
click at [75, 225] on link "Timesheets" at bounding box center [74, 225] width 53 height 12
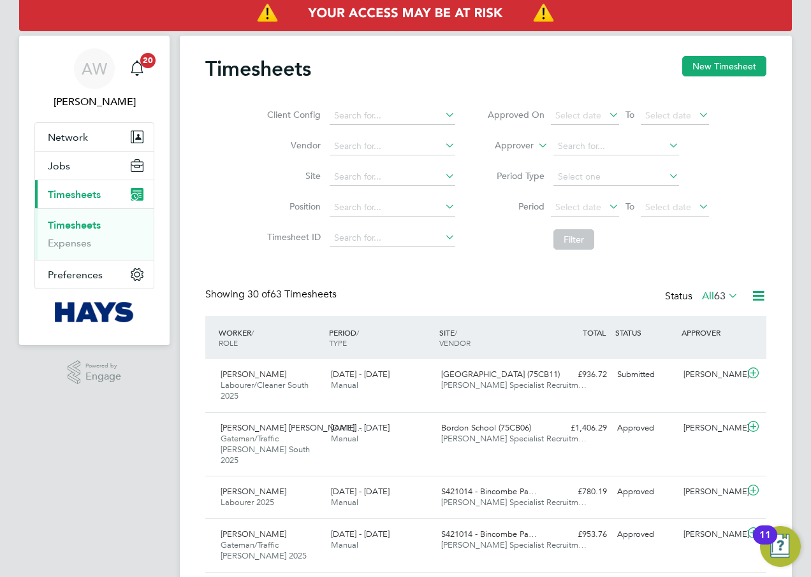
scroll to position [32, 111]
click at [526, 141] on label "Approver" at bounding box center [504, 146] width 57 height 13
click at [507, 158] on li "Worker" at bounding box center [501, 160] width 63 height 17
click at [571, 144] on input at bounding box center [616, 147] width 126 height 18
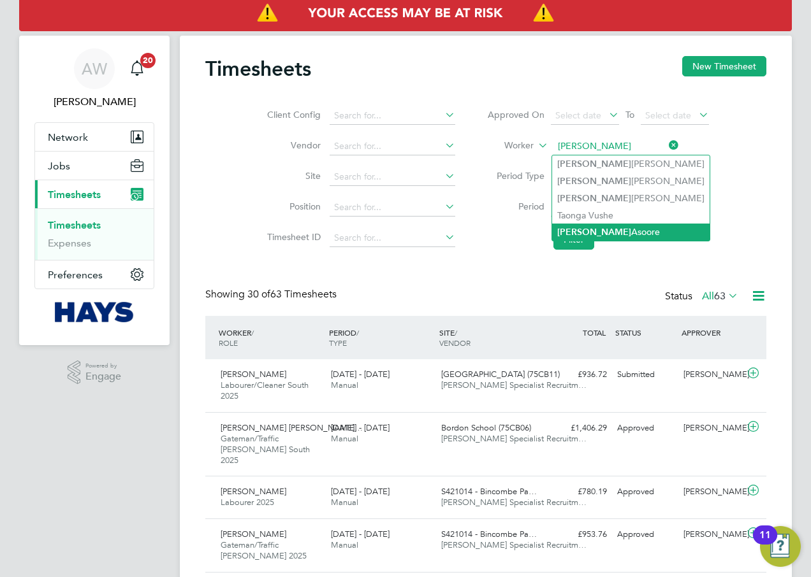
click at [620, 224] on li "[PERSON_NAME]" at bounding box center [630, 232] width 157 height 17
type input "[PERSON_NAME]"
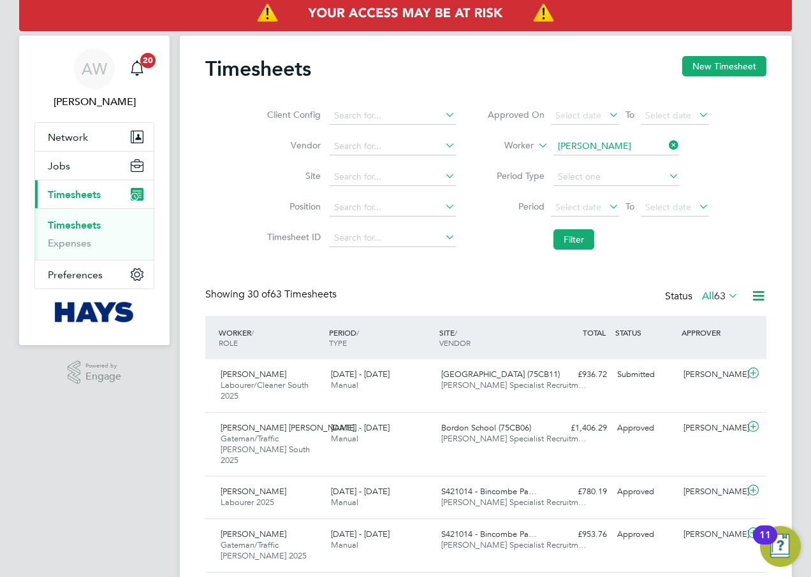
click at [666, 147] on icon at bounding box center [666, 145] width 0 height 18
click at [700, 66] on button "New Timesheet" at bounding box center [724, 66] width 84 height 20
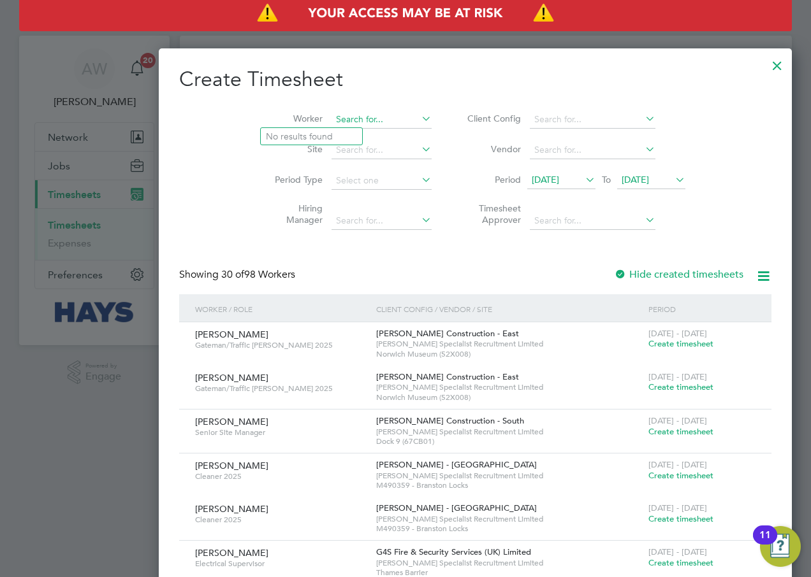
click at [331, 120] on input at bounding box center [381, 120] width 100 height 18
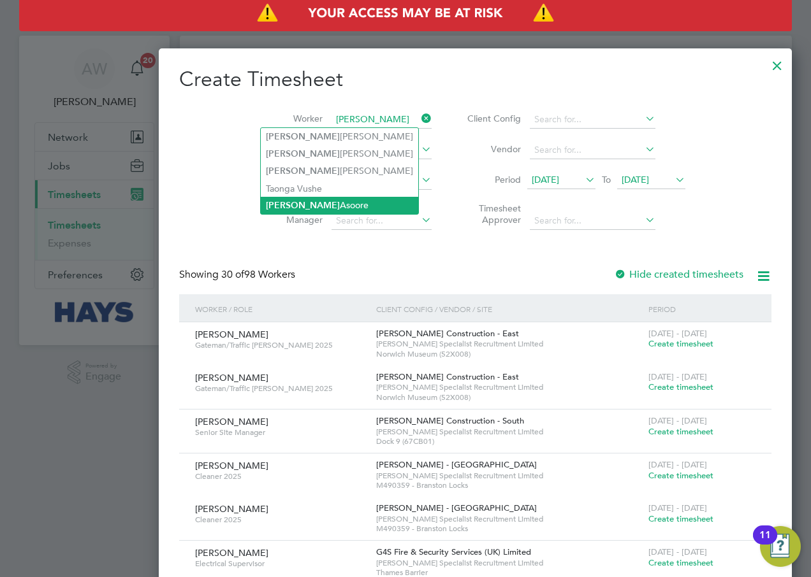
click at [324, 198] on li "[PERSON_NAME]" at bounding box center [339, 205] width 157 height 17
type input "[PERSON_NAME]"
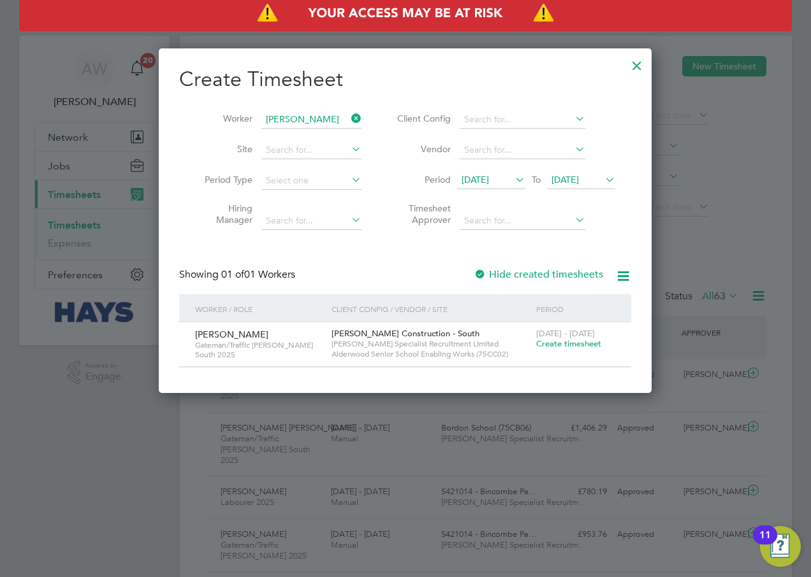
click at [489, 177] on span "[DATE]" at bounding box center [474, 179] width 27 height 11
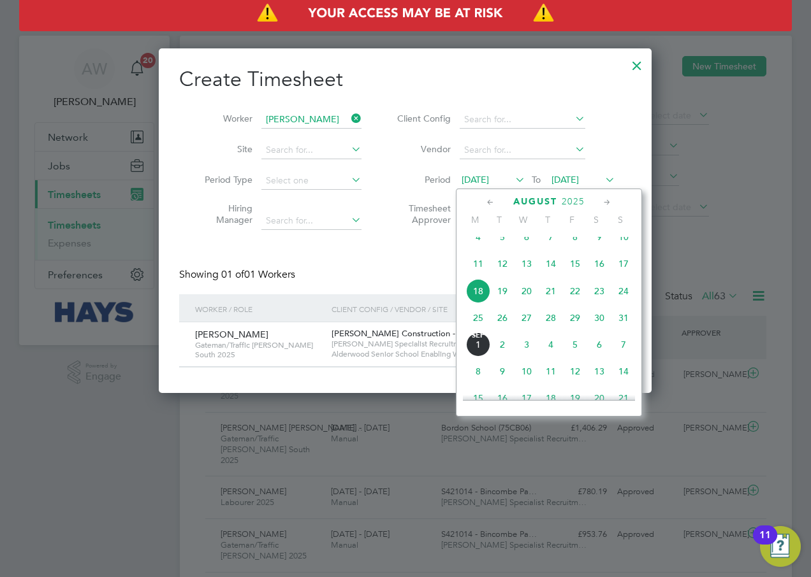
click at [577, 271] on span "15" at bounding box center [575, 264] width 24 height 24
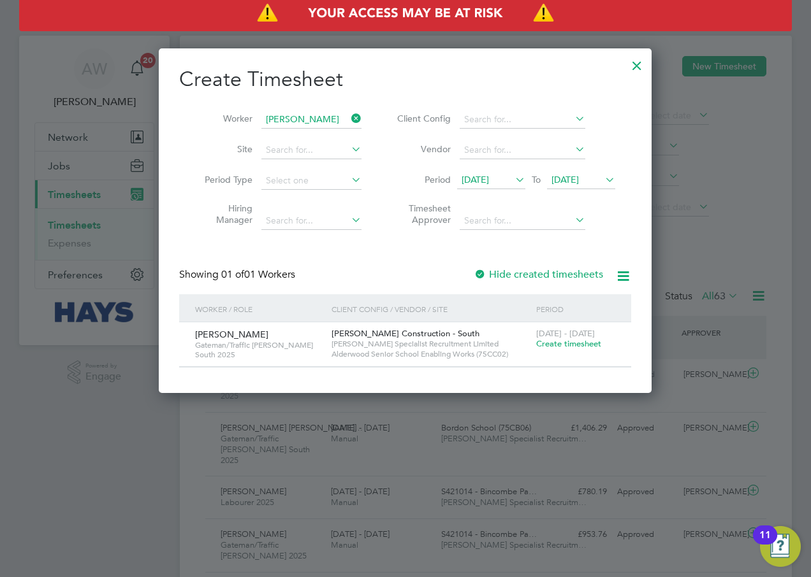
click at [477, 271] on div at bounding box center [479, 275] width 13 height 13
click at [574, 181] on span "[DATE]" at bounding box center [564, 179] width 27 height 11
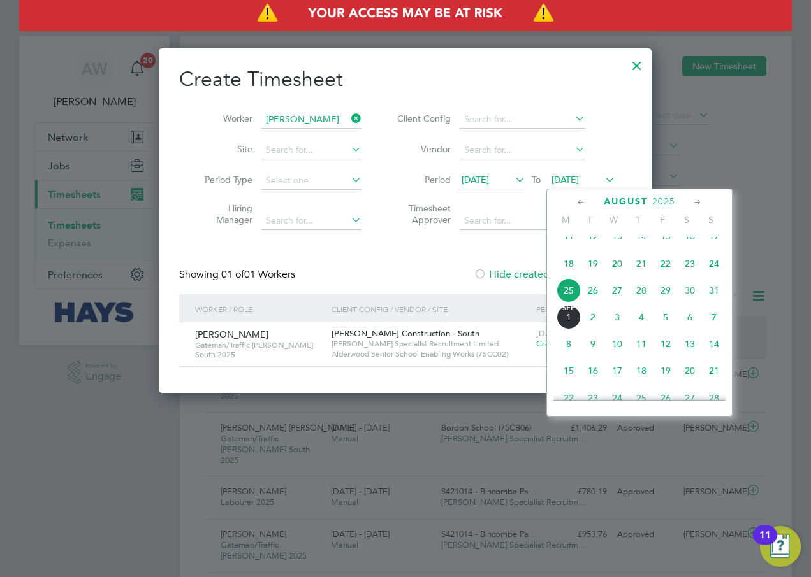
click at [664, 299] on span "29" at bounding box center [665, 290] width 24 height 24
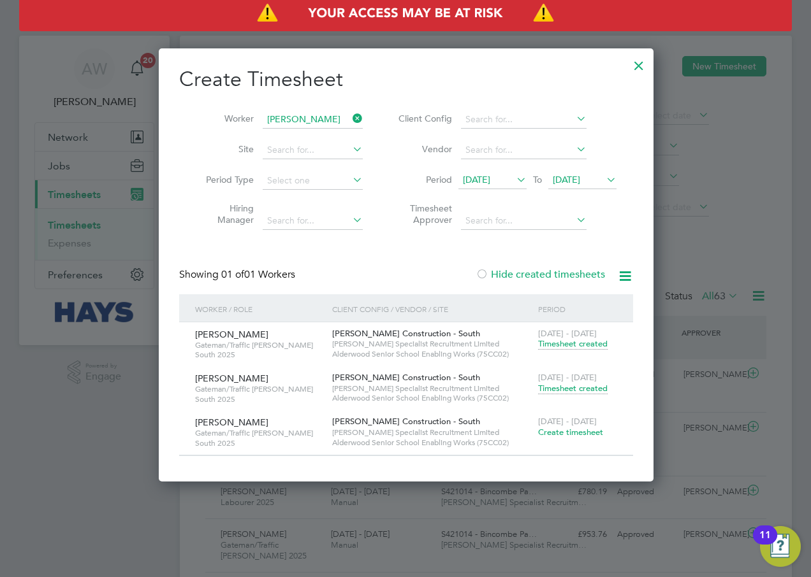
click at [568, 387] on span "Timesheet created" at bounding box center [572, 388] width 69 height 11
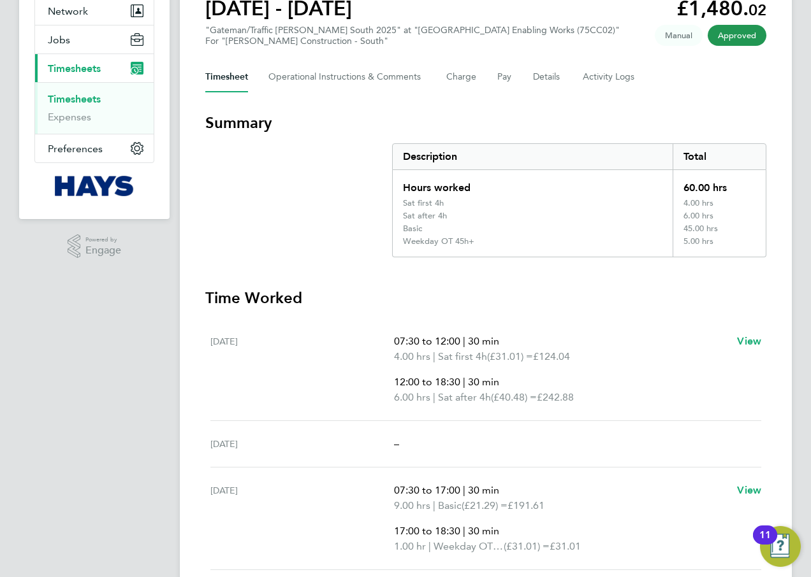
scroll to position [127, 0]
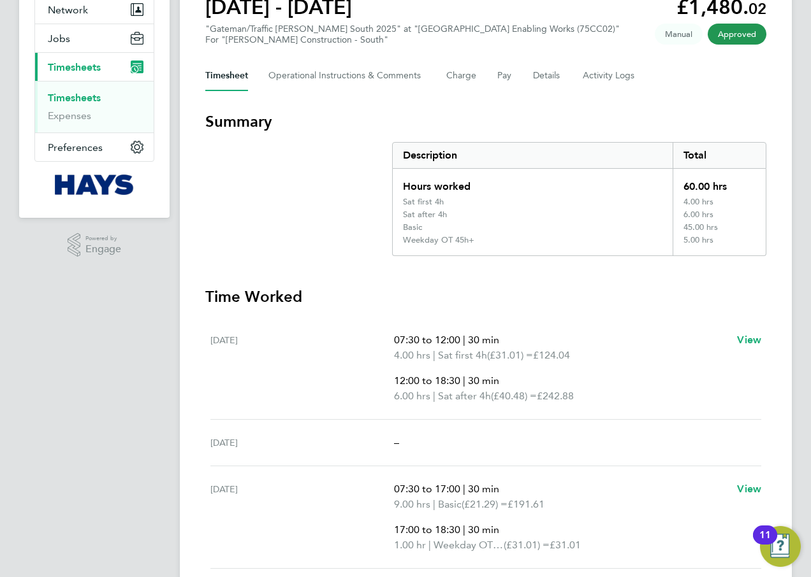
click at [576, 319] on div "[DATE] 07:30 to 12:00 | 30 min 4.00 hrs | Sat first 4h (£31.01) = £124.04 12:00…" at bounding box center [485, 368] width 551 height 103
click at [603, 80] on Logs-tab "Activity Logs" at bounding box center [609, 76] width 54 height 31
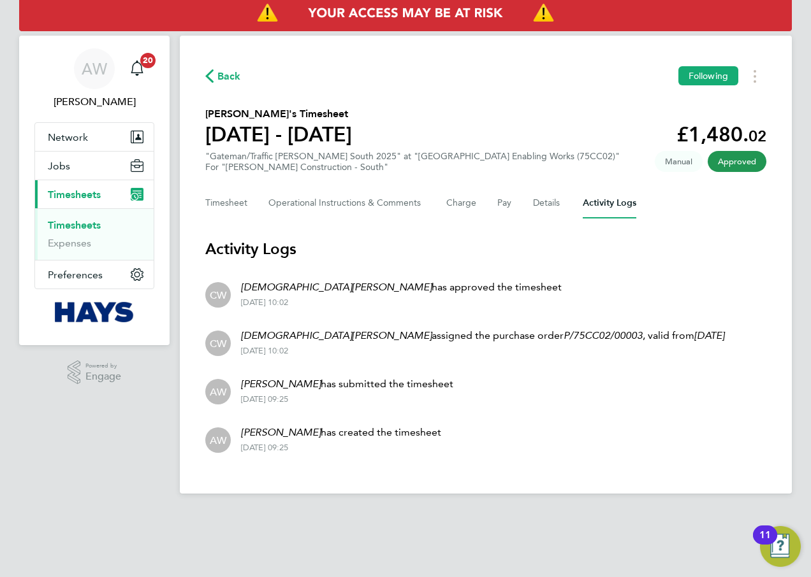
click at [291, 429] on p "[PERSON_NAME] has created the timesheet" at bounding box center [341, 432] width 200 height 15
click at [401, 489] on div "Back Following [PERSON_NAME]'s Timesheet [DATE] - [DATE] £1,480. 02 "Gateman/Tr…" at bounding box center [486, 265] width 612 height 458
click at [384, 355] on div "[DATE] 10:02" at bounding box center [482, 351] width 483 height 10
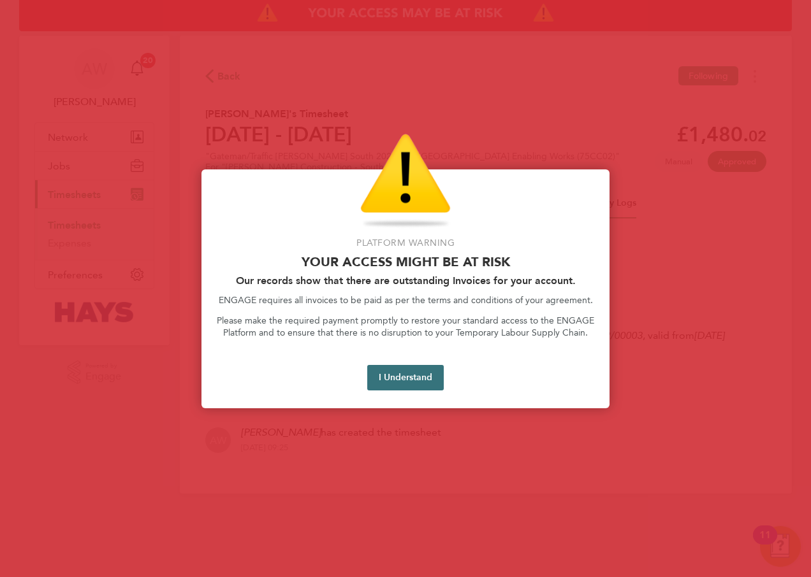
click at [418, 369] on button "I Understand" at bounding box center [405, 377] width 76 height 25
